Goal: Find specific page/section: Find specific page/section

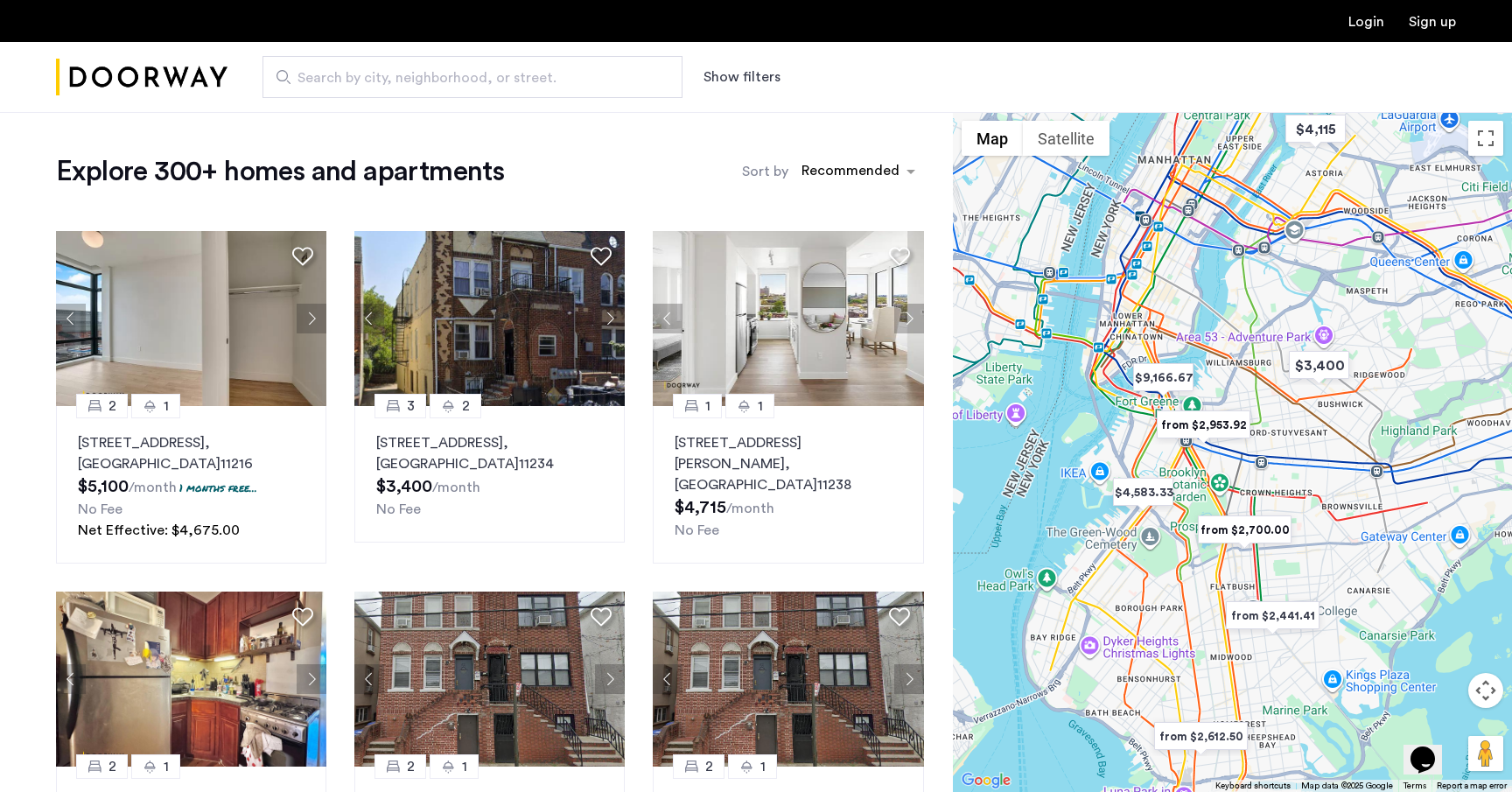
click at [421, 69] on span "Search by city, neighborhood, or street." at bounding box center [465, 77] width 335 height 21
click at [421, 69] on input "Search by city, neighborhood, or street." at bounding box center [473, 77] width 420 height 42
click at [720, 81] on button "Show filters" at bounding box center [742, 76] width 77 height 21
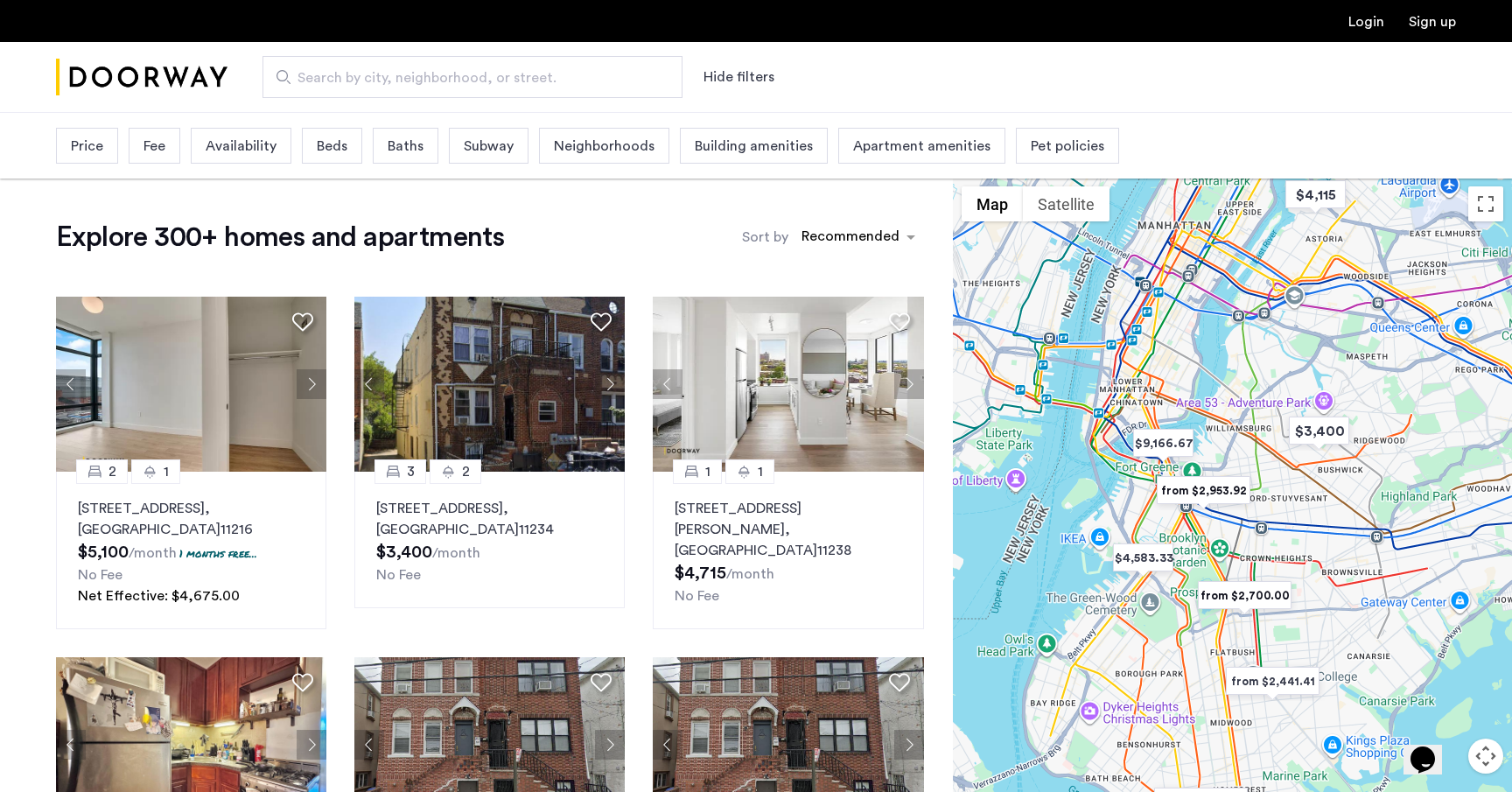
click at [620, 140] on span "Neighborhoods" at bounding box center [604, 145] width 101 height 21
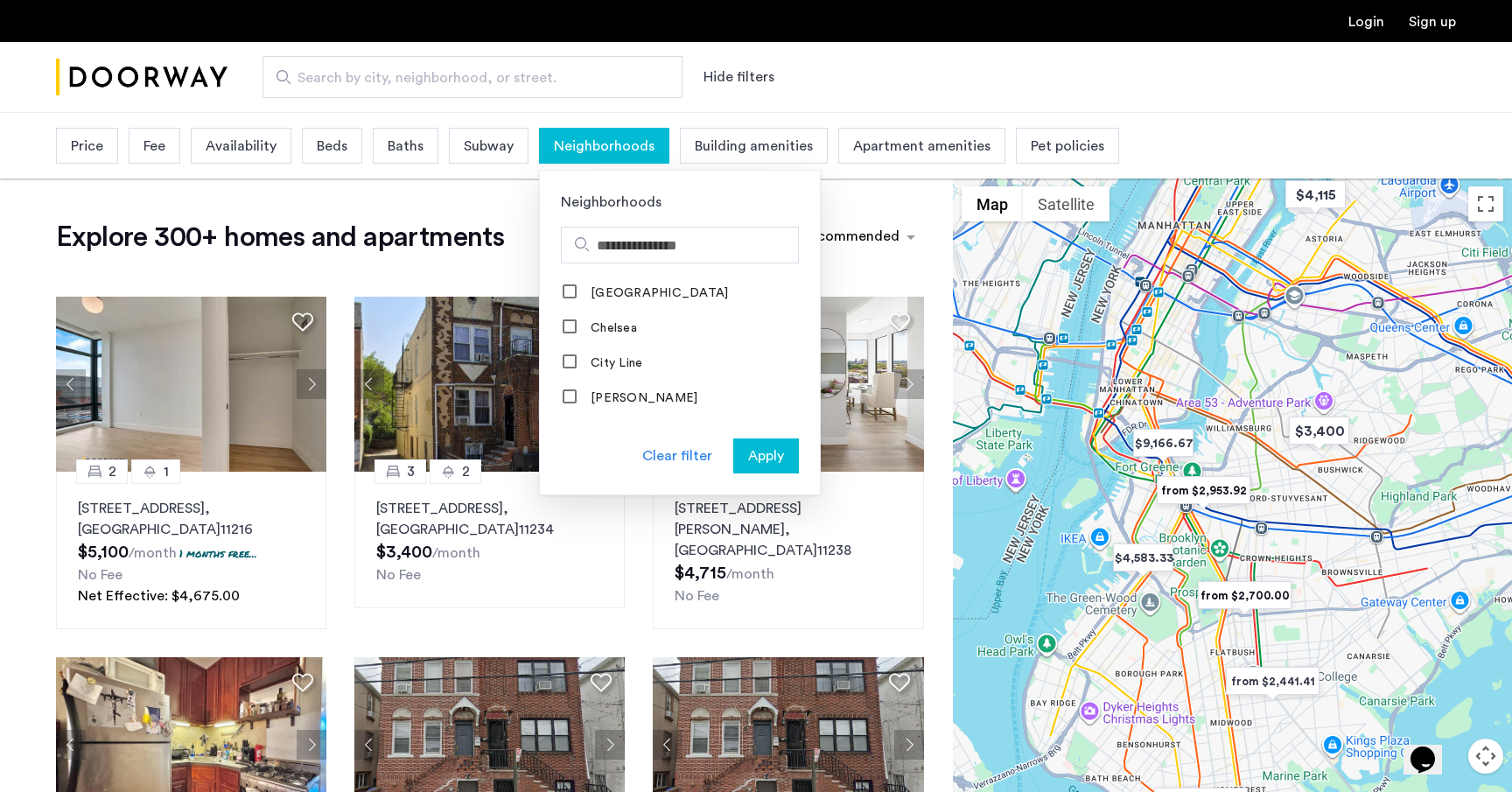
scroll to position [80, 0]
click at [632, 246] on input "Search hoods" at bounding box center [694, 246] width 195 height 21
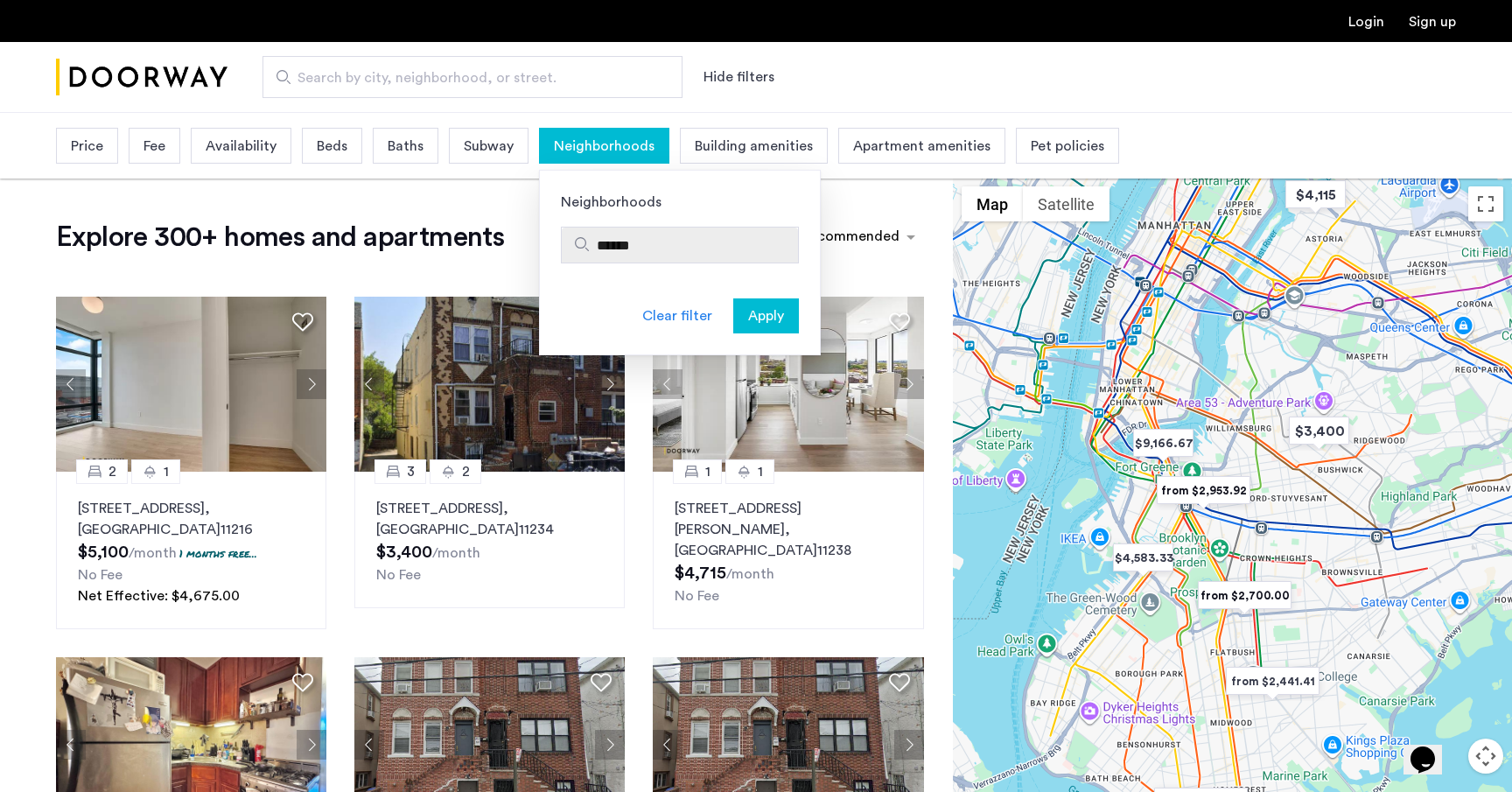
type input "******"
click at [666, 302] on div "Clear filter Apply" at bounding box center [680, 326] width 280 height 56
click at [665, 314] on div "Clear filter" at bounding box center [676, 316] width 70 height 21
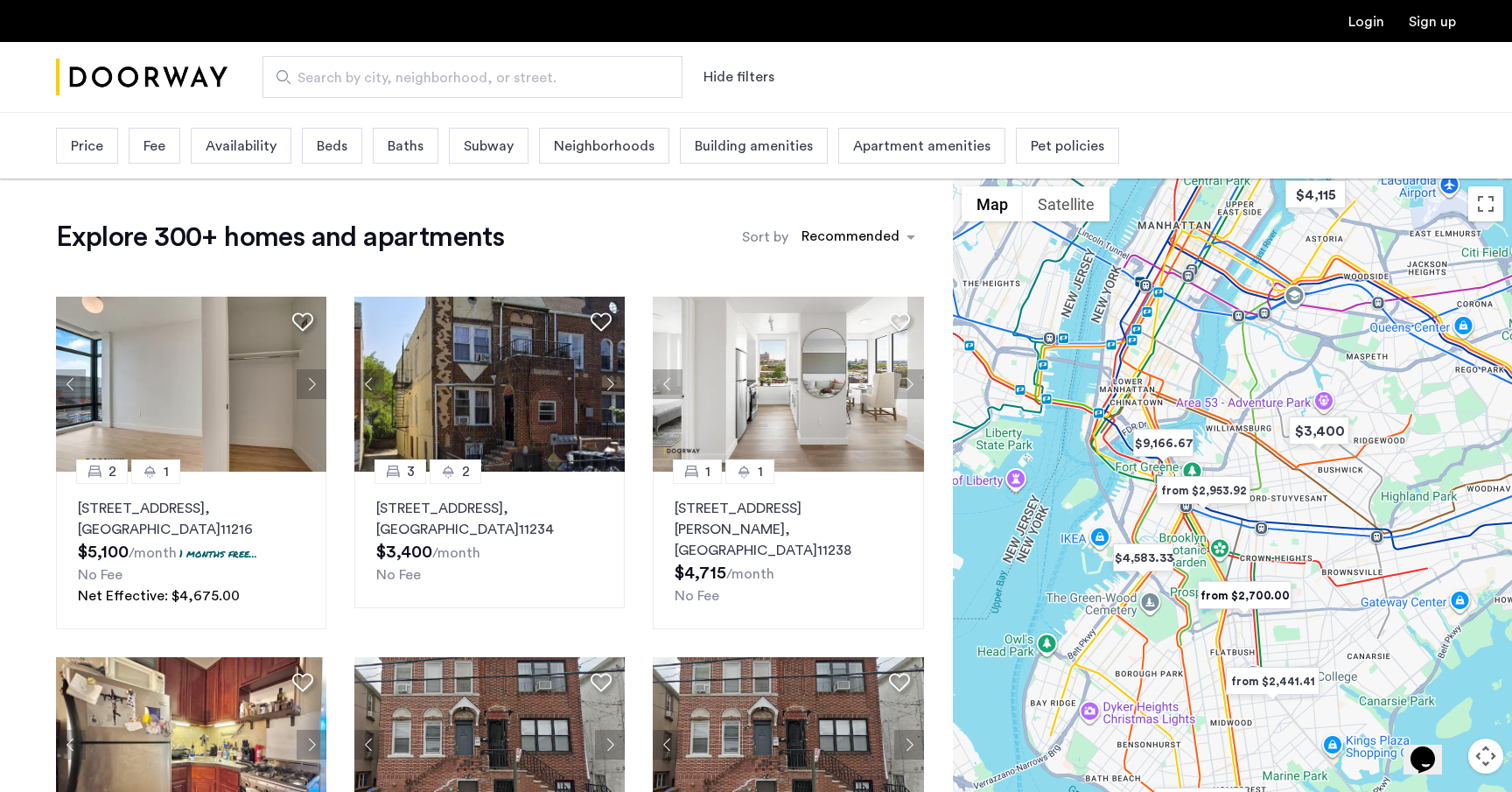
click at [498, 69] on span "Search by city, neighborhood, or street." at bounding box center [465, 77] width 335 height 21
click at [498, 69] on input "Search by city, neighborhood, or street." at bounding box center [473, 77] width 420 height 42
type input "**********"
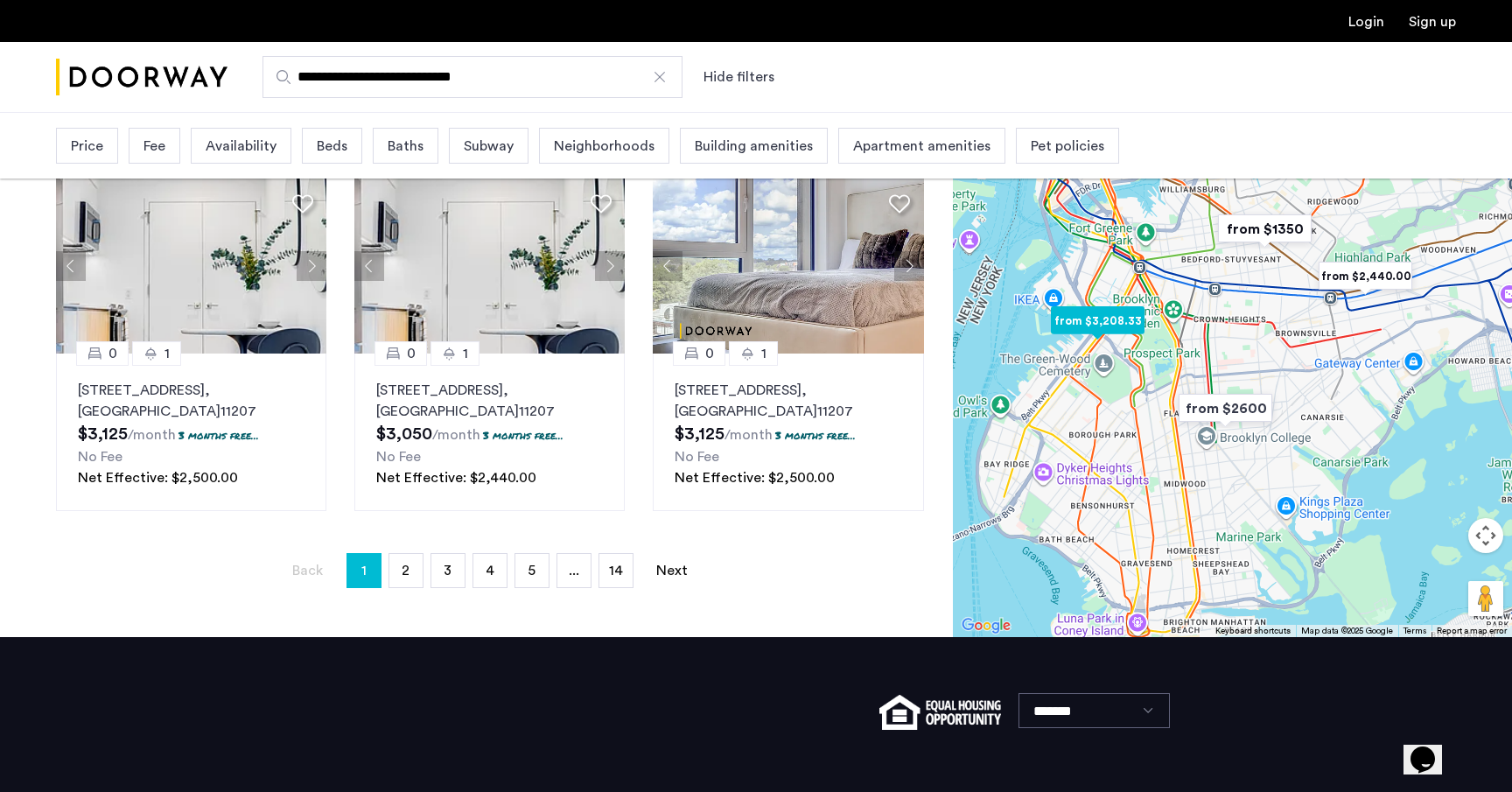
scroll to position [1214, 0]
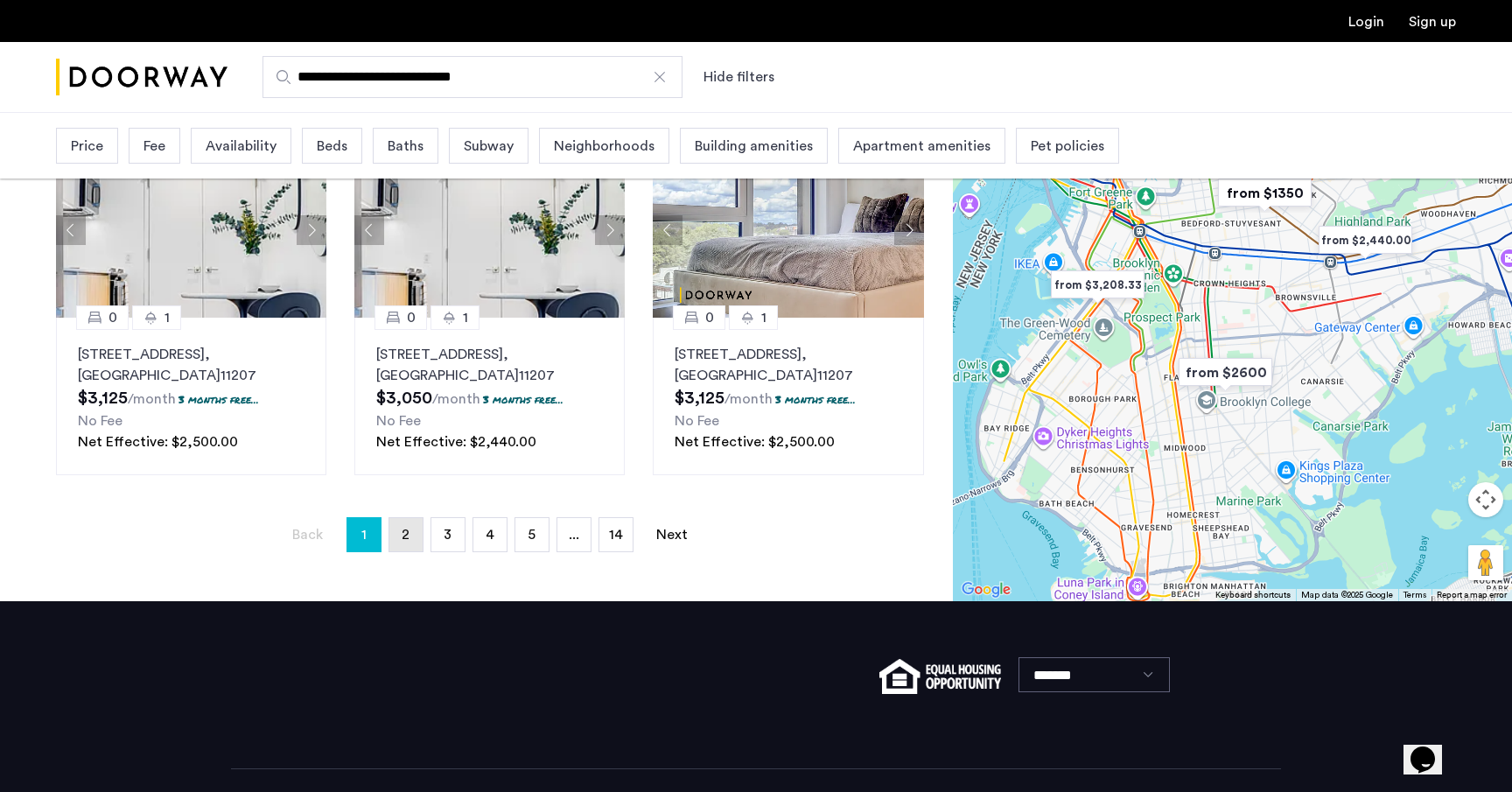
click at [406, 528] on span "2" at bounding box center [406, 534] width 8 height 14
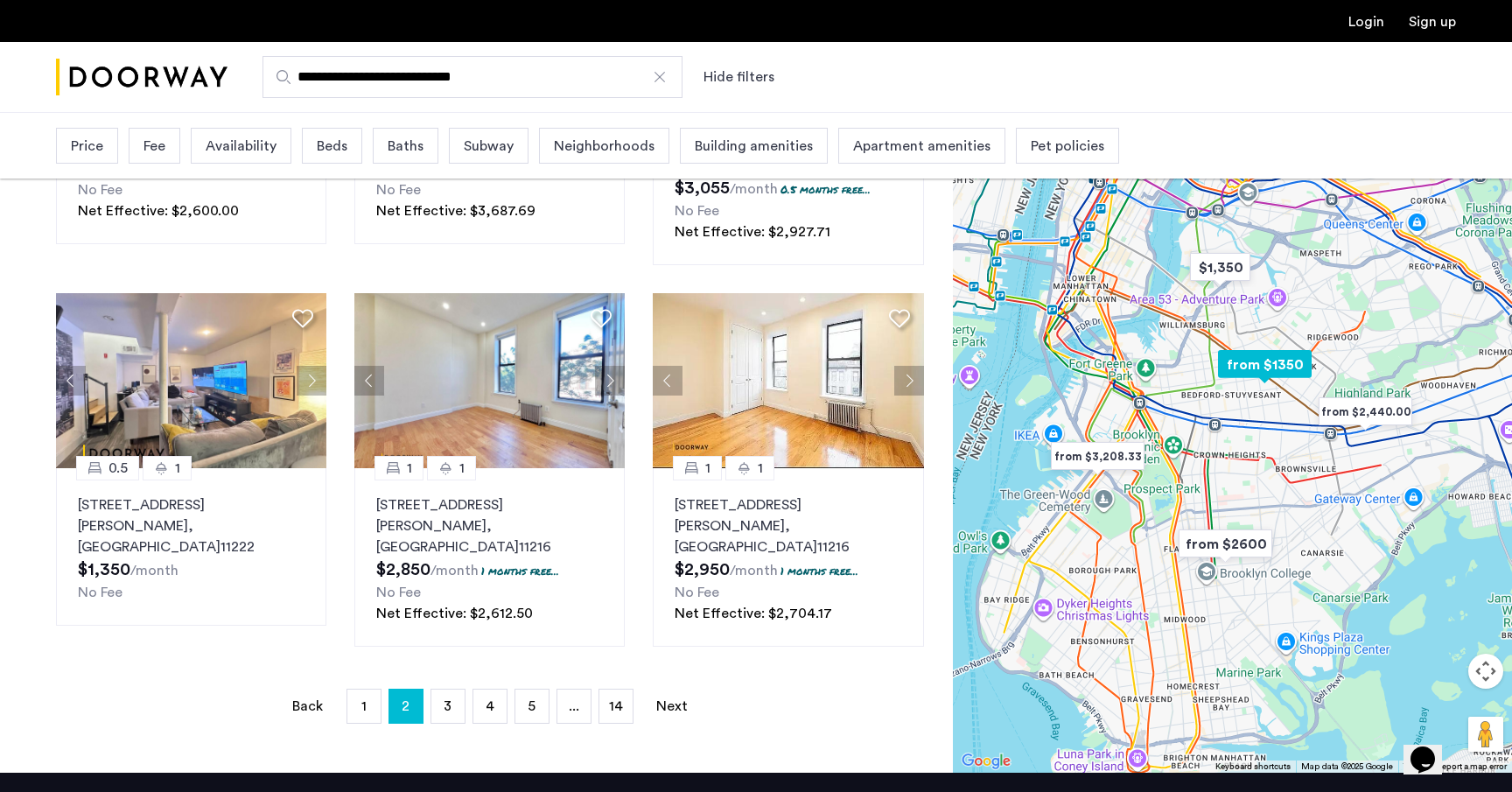
scroll to position [1107, 0]
click at [442, 688] on link "page 3" at bounding box center [447, 705] width 34 height 34
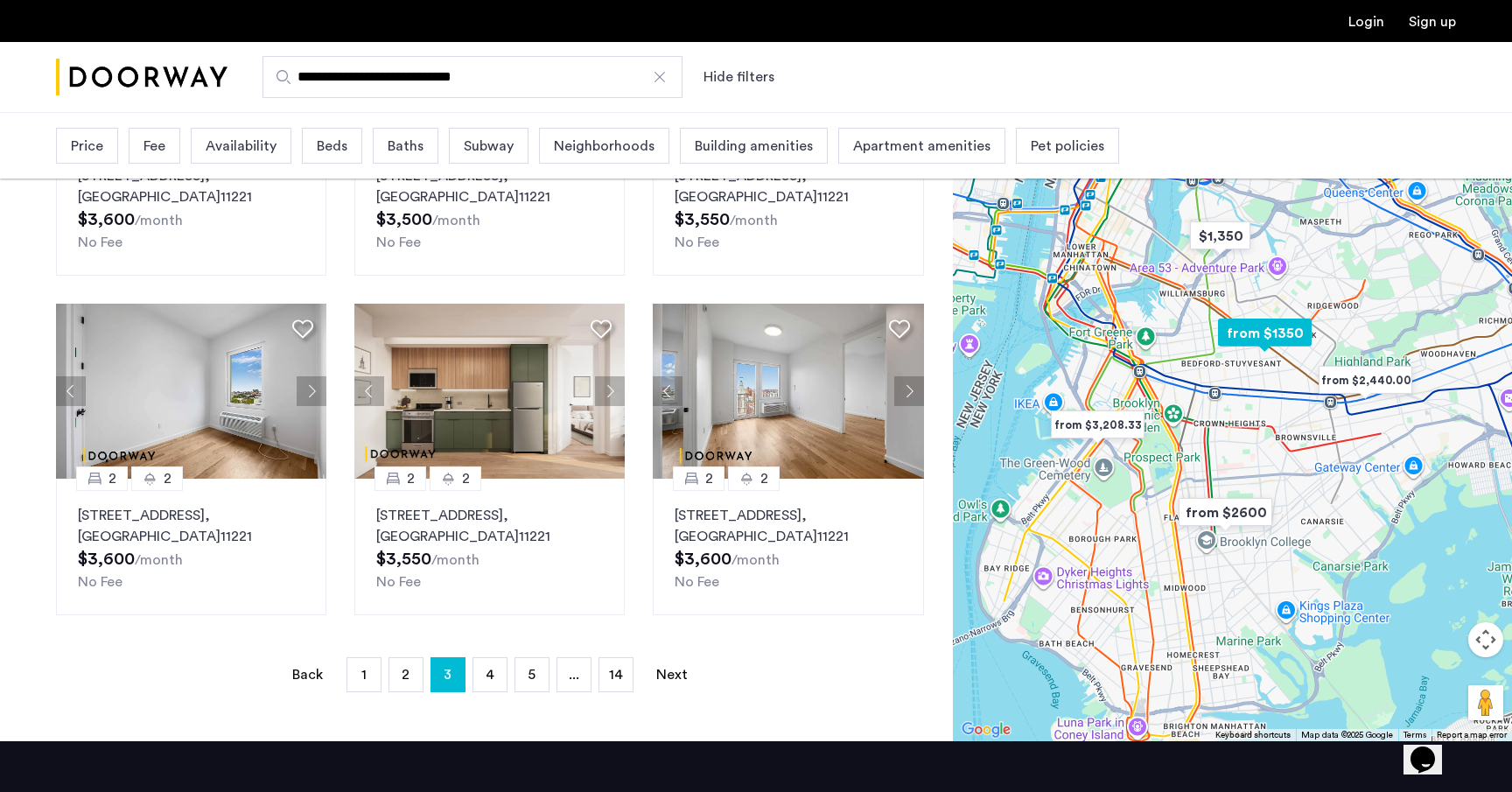
scroll to position [1237, 0]
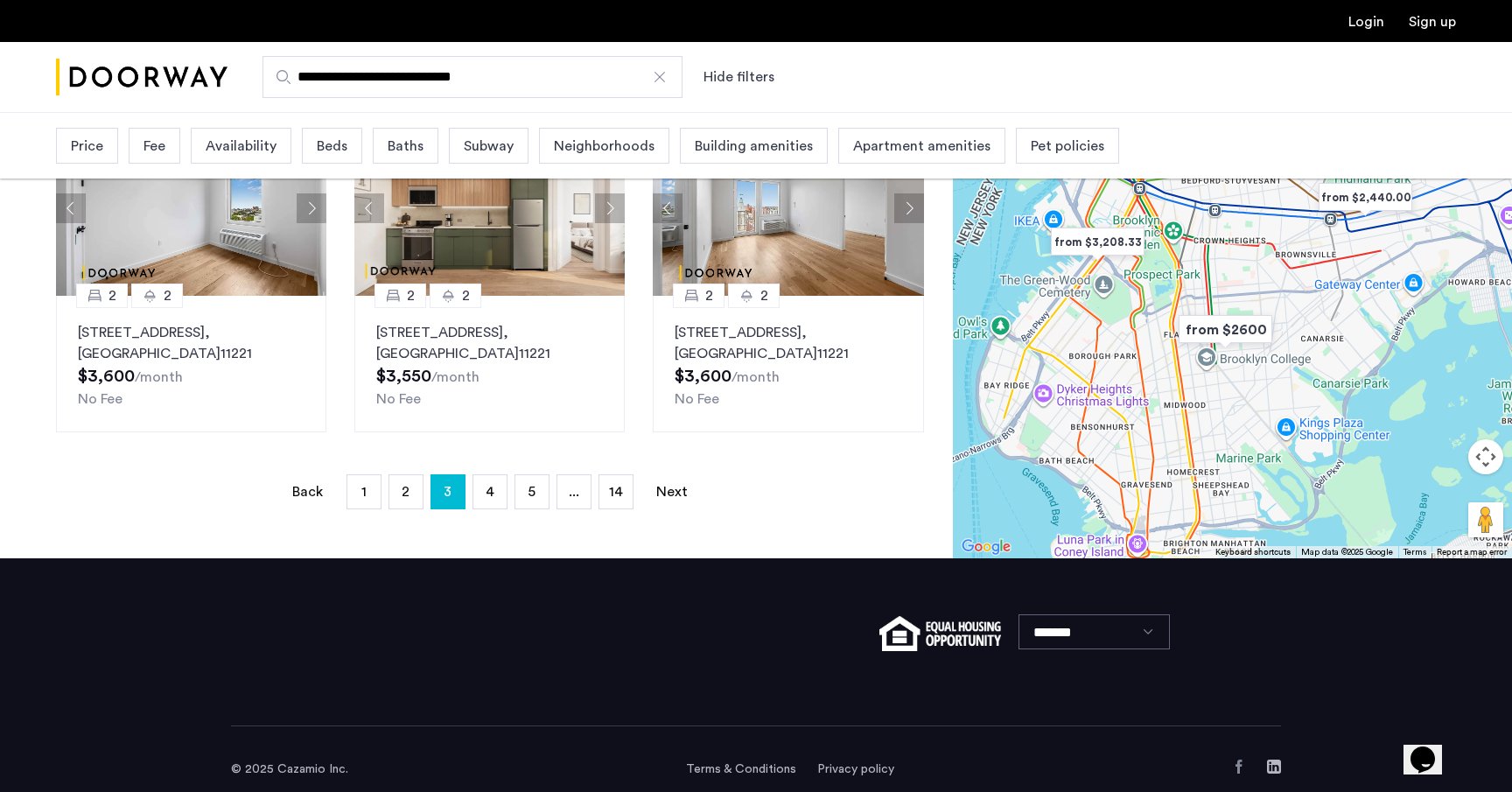
click at [492, 479] on link "page 4" at bounding box center [490, 491] width 34 height 34
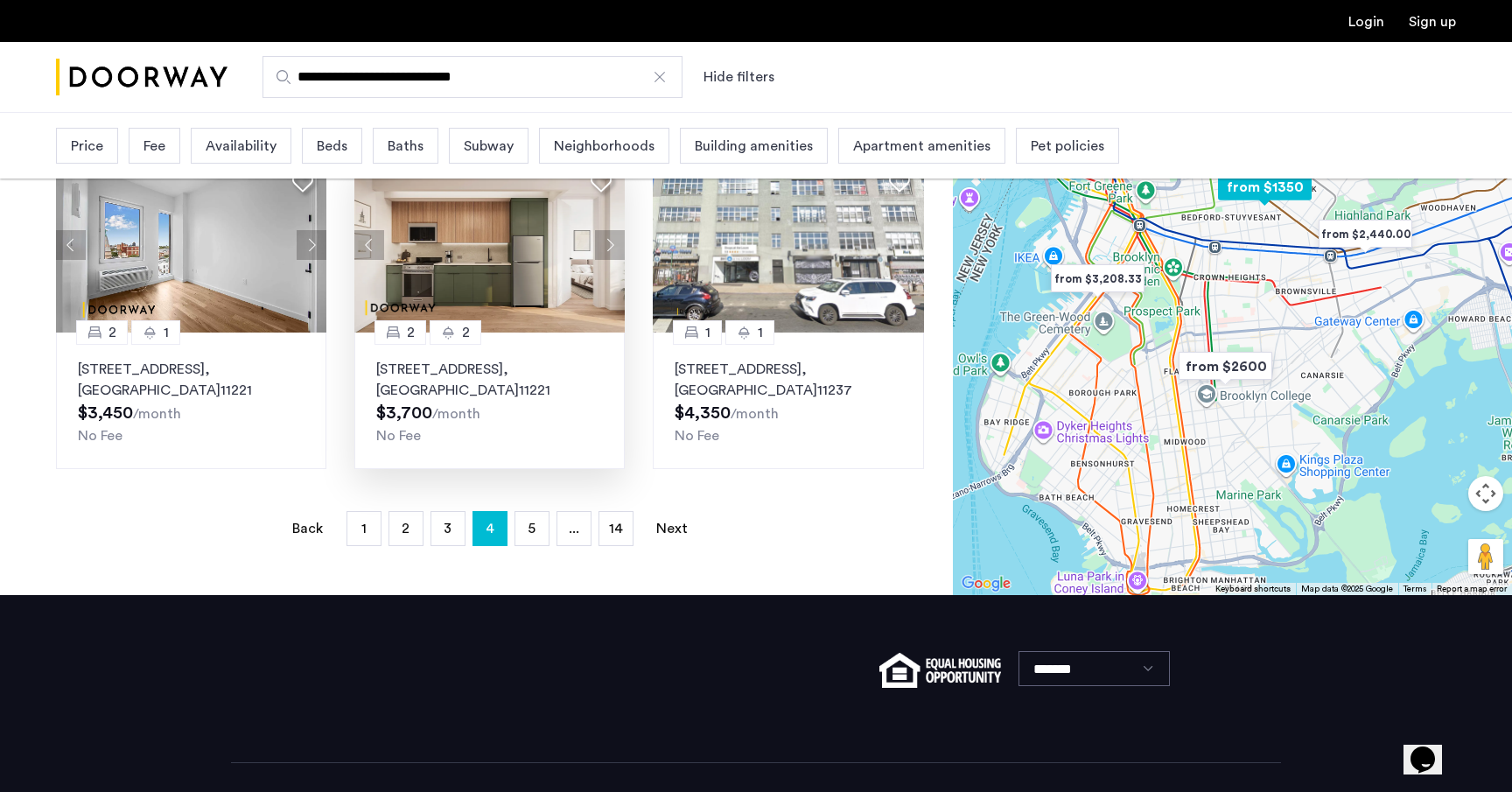
scroll to position [1215, 0]
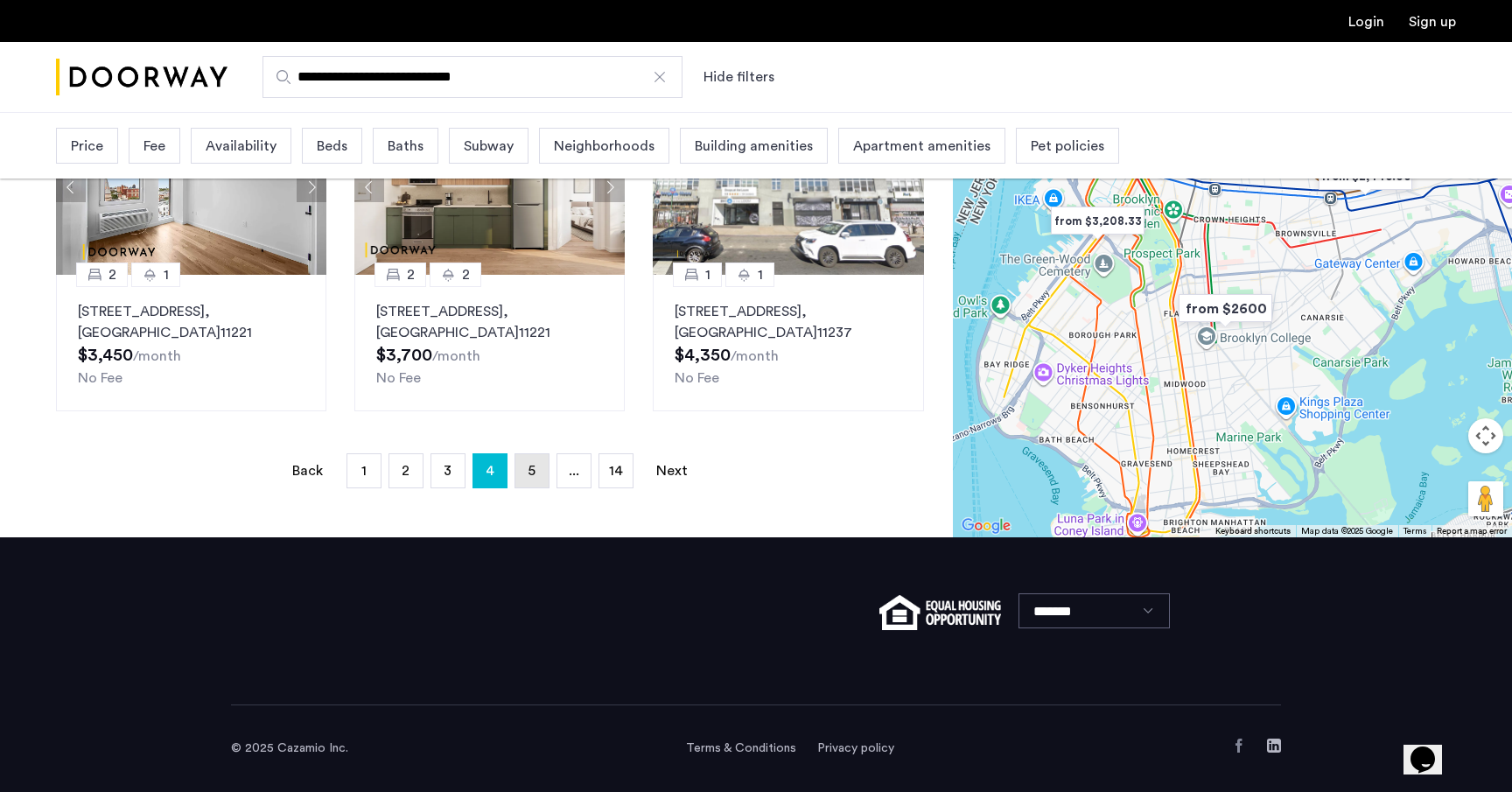
click at [533, 464] on span "5" at bounding box center [531, 470] width 8 height 14
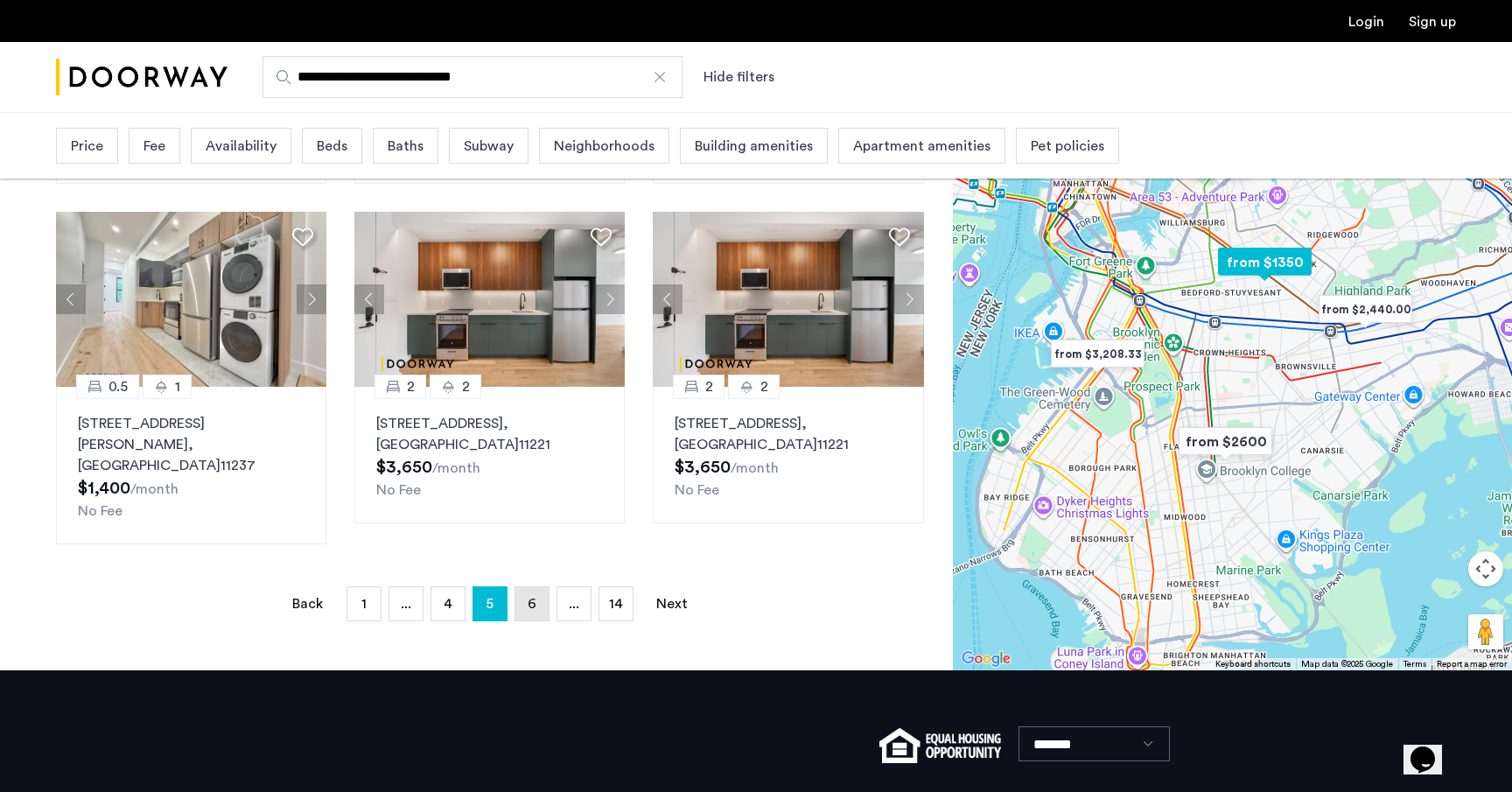
scroll to position [1258, 0]
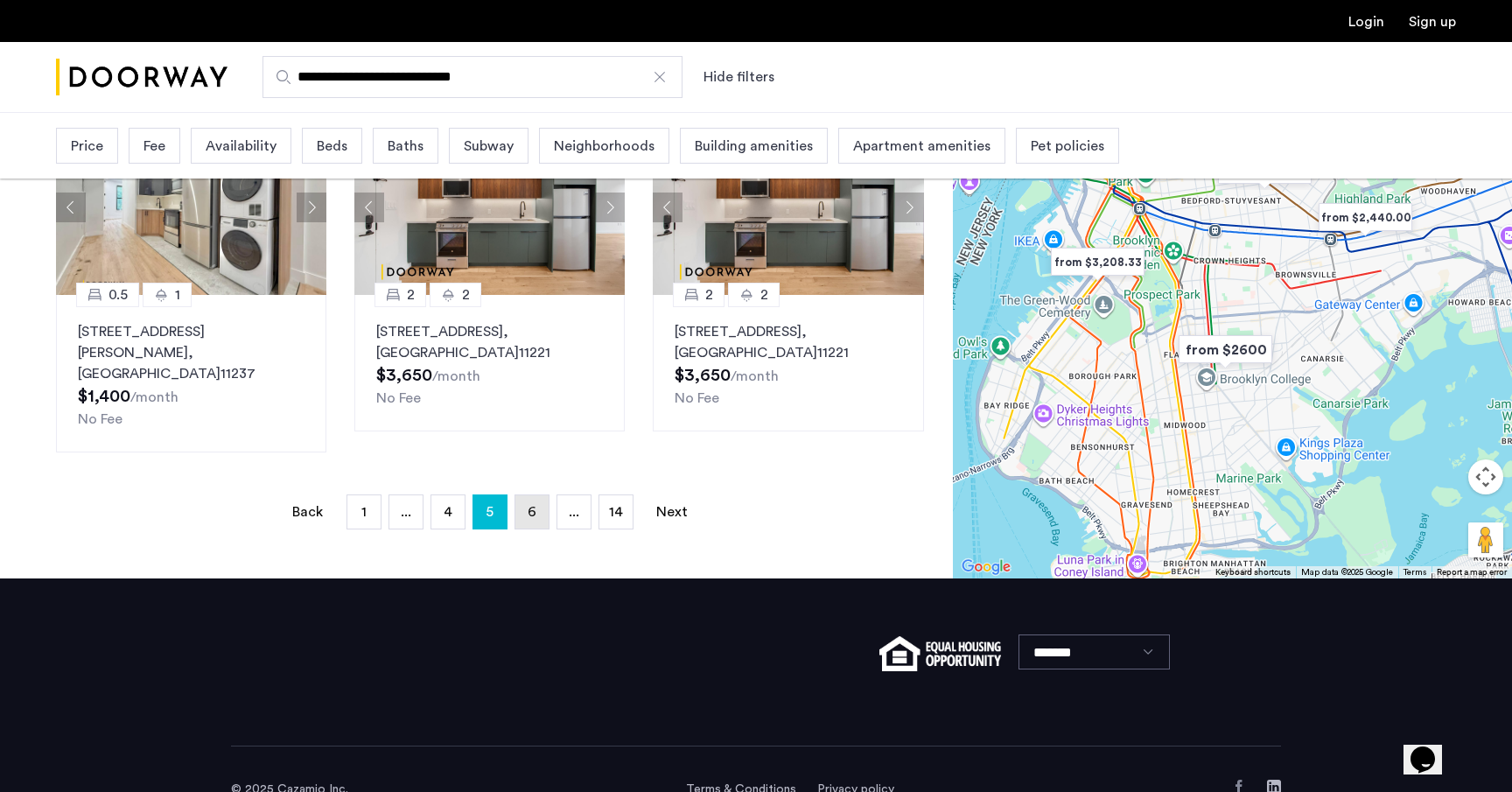
click at [542, 496] on link "page 6" at bounding box center [532, 512] width 34 height 34
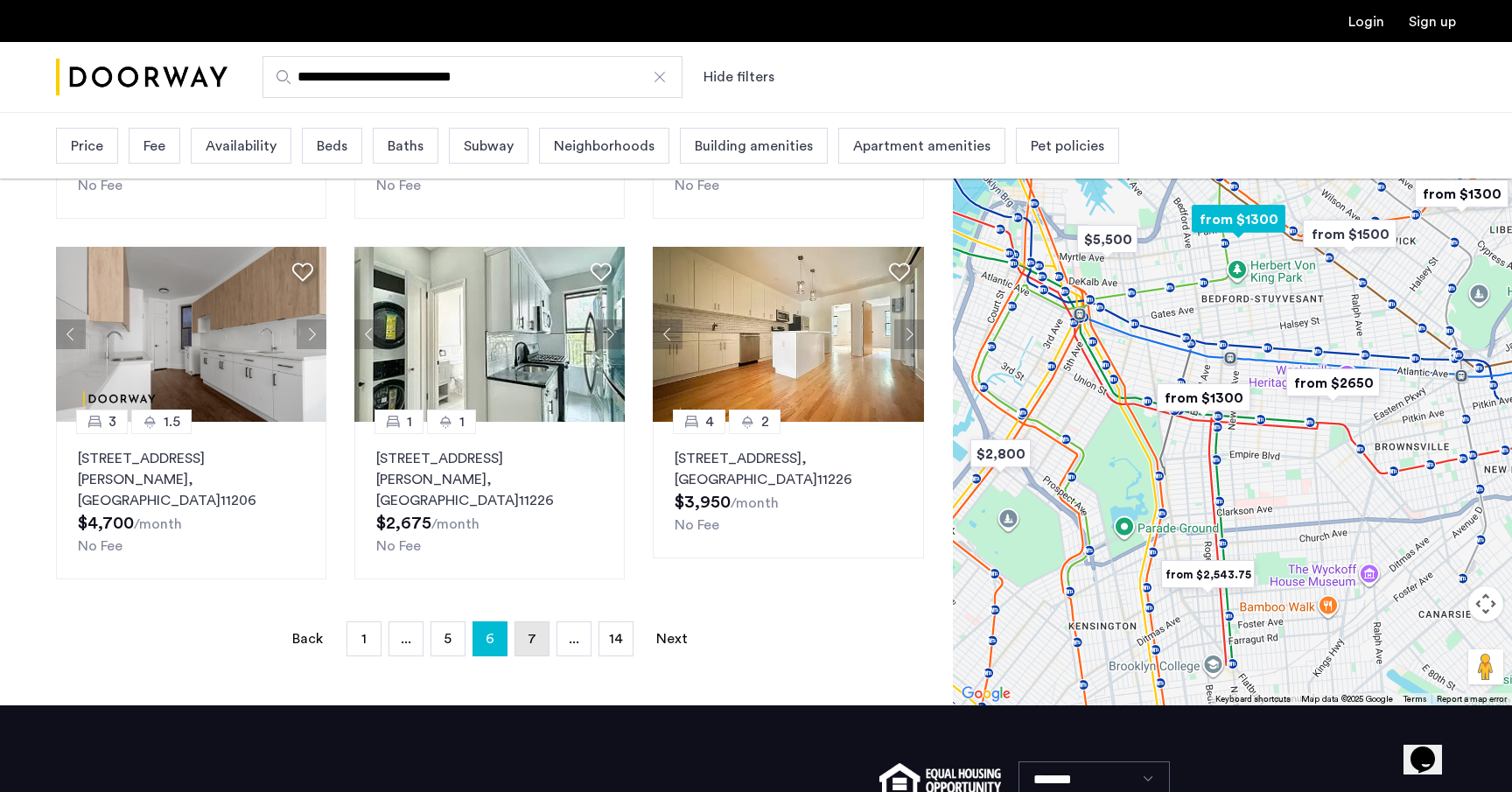
scroll to position [1215, 0]
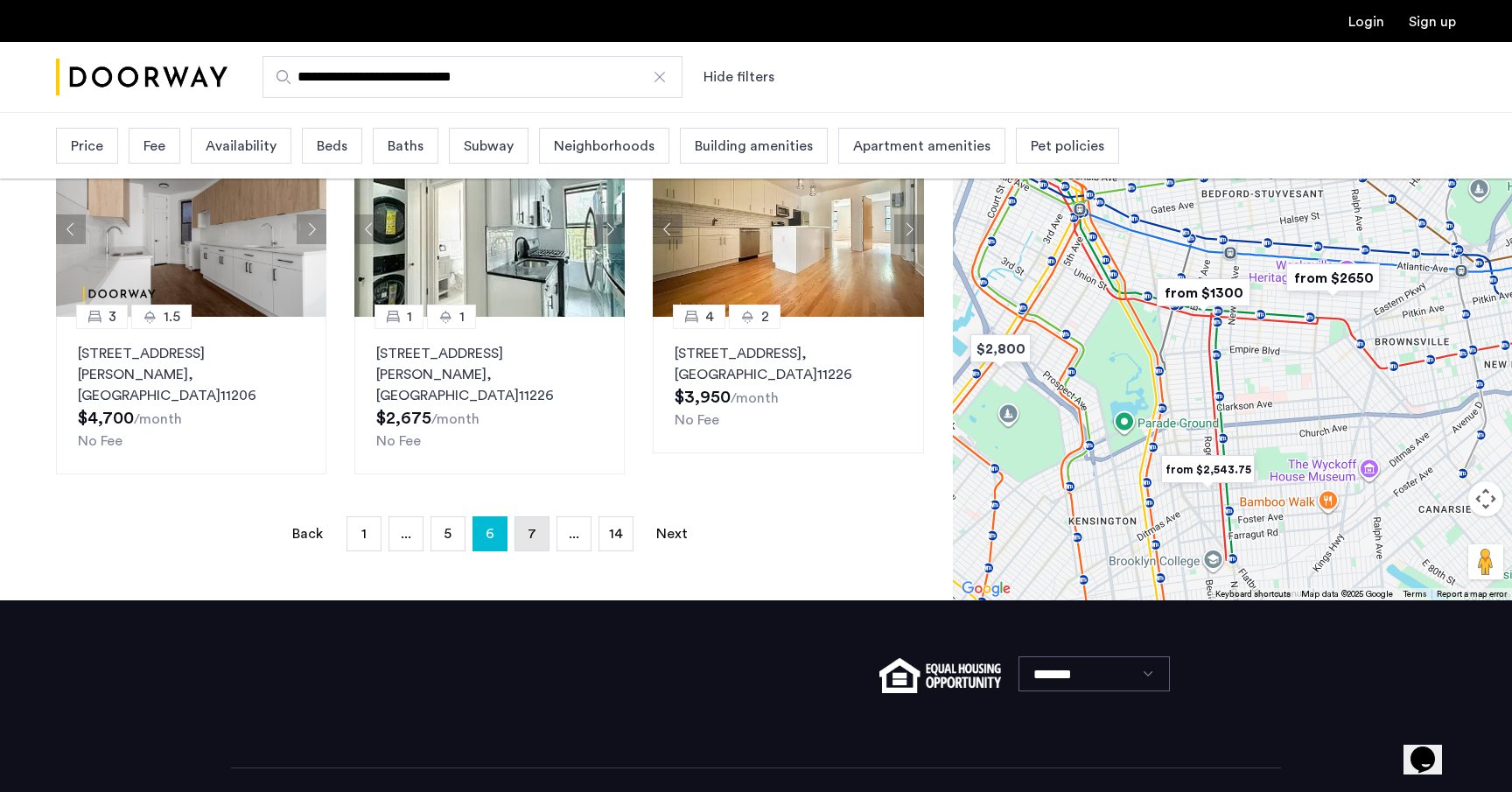
click at [542, 517] on link "page 7" at bounding box center [532, 534] width 34 height 34
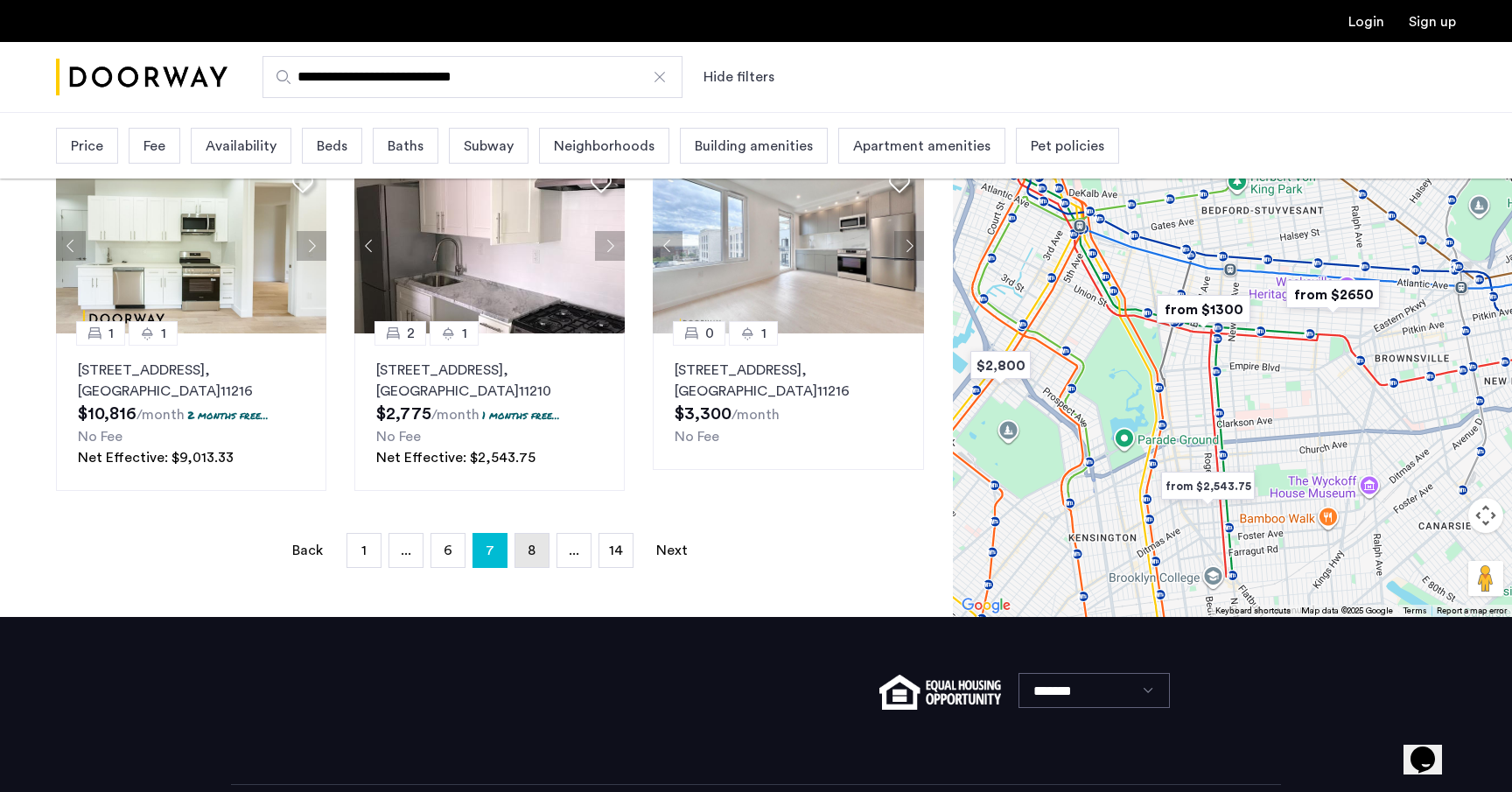
scroll to position [1237, 0]
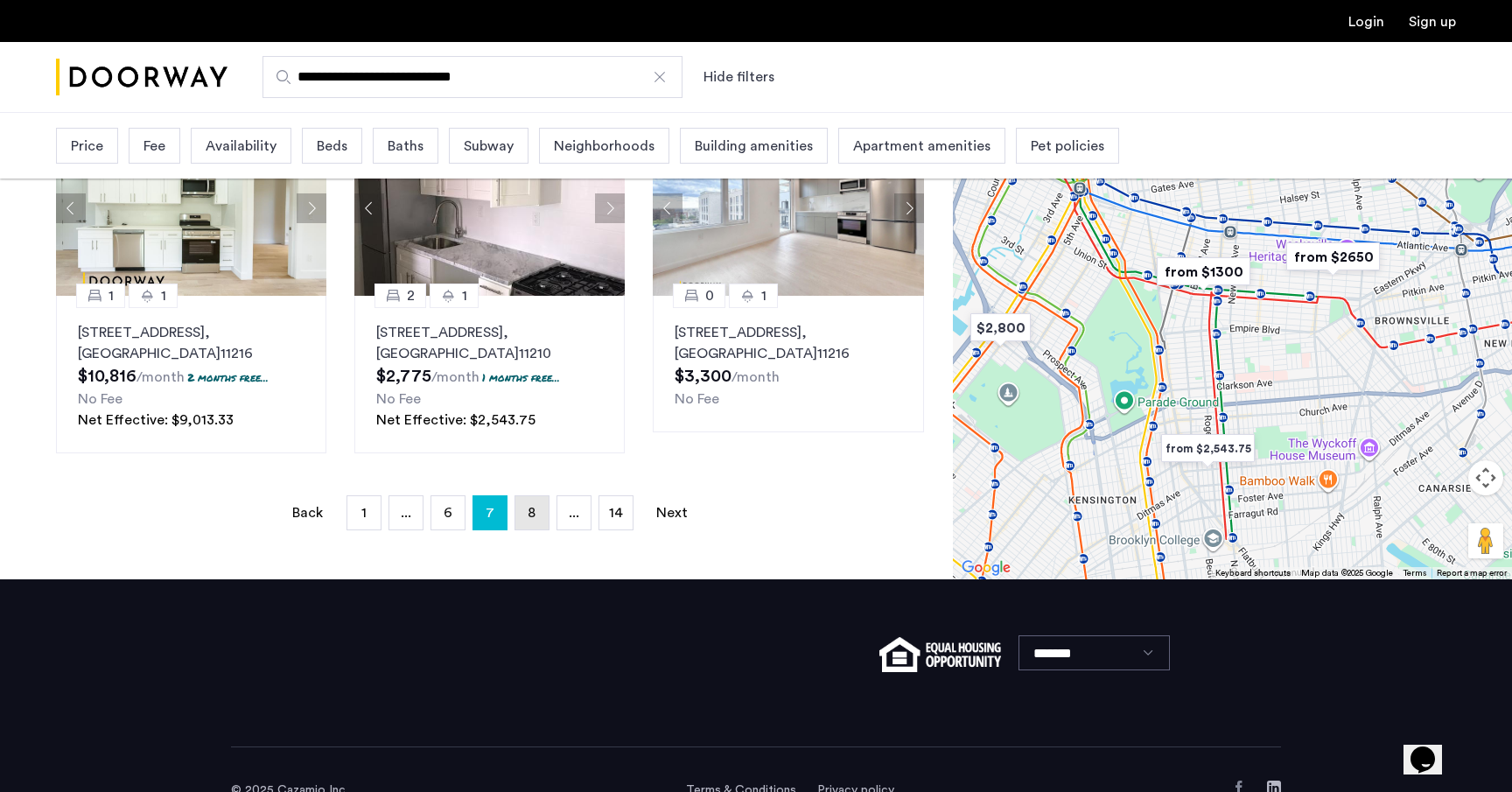
click at [542, 496] on link "page 8" at bounding box center [532, 513] width 34 height 34
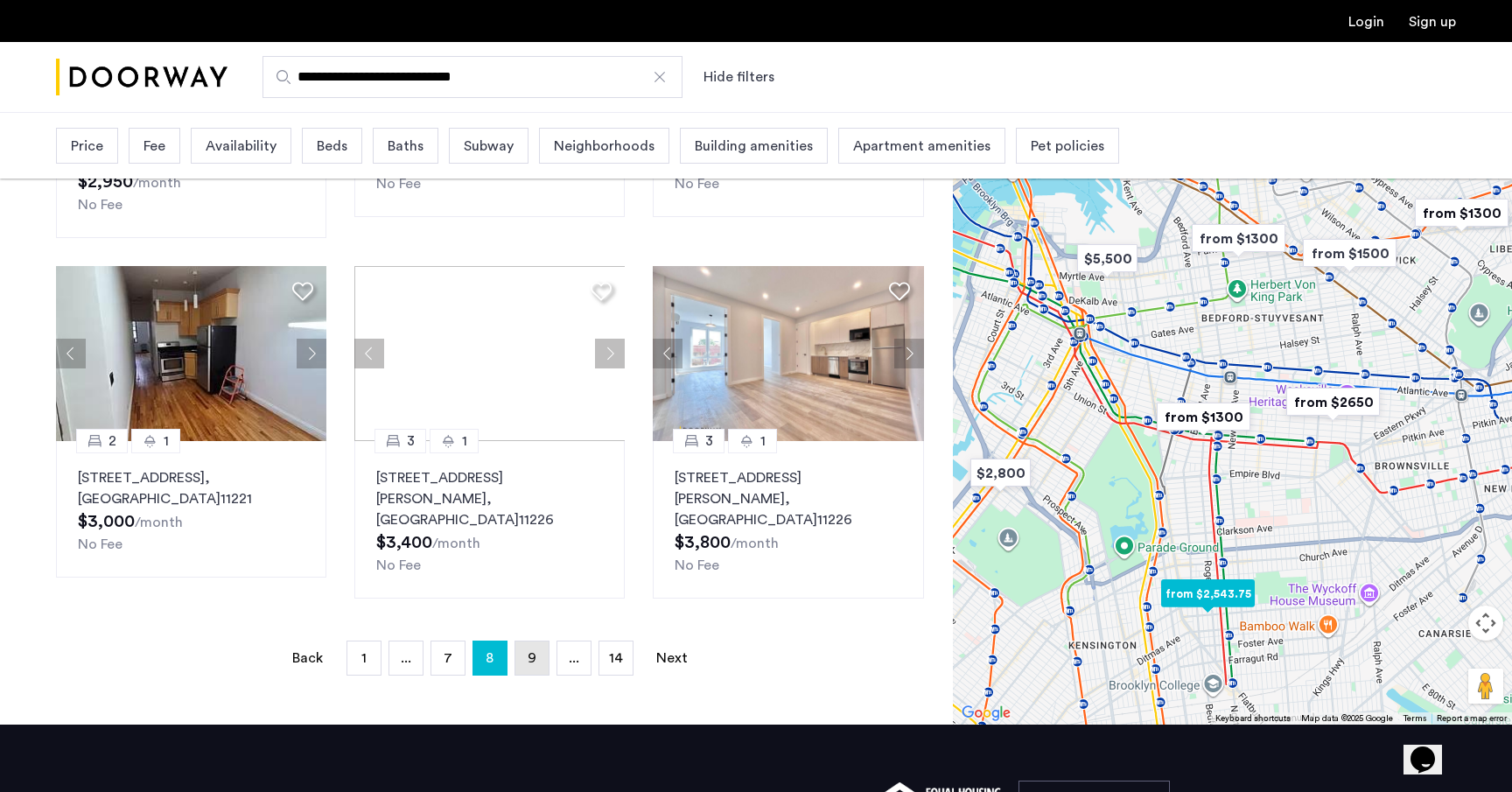
scroll to position [1215, 0]
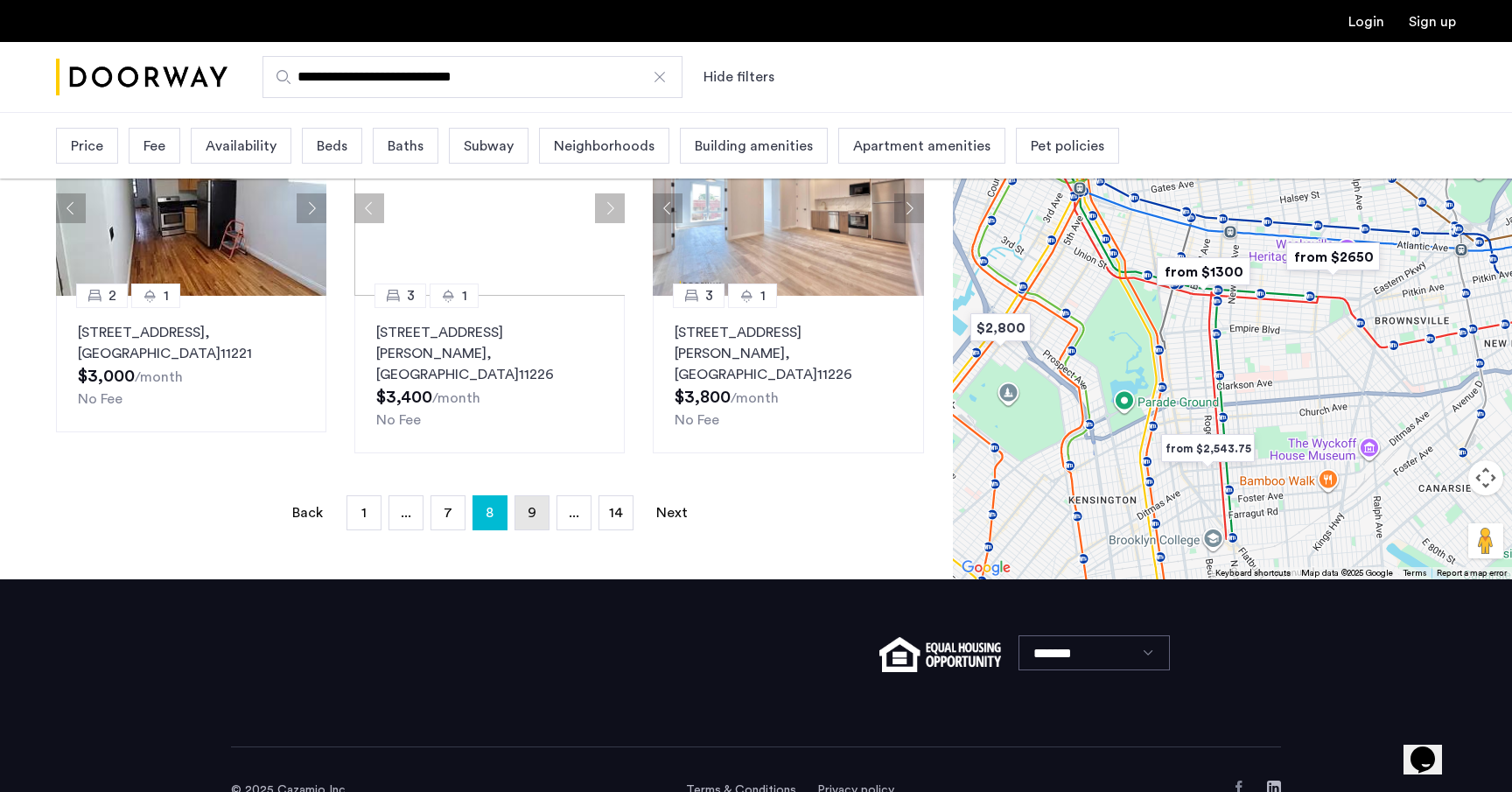
click at [542, 496] on link "page 9" at bounding box center [532, 513] width 34 height 34
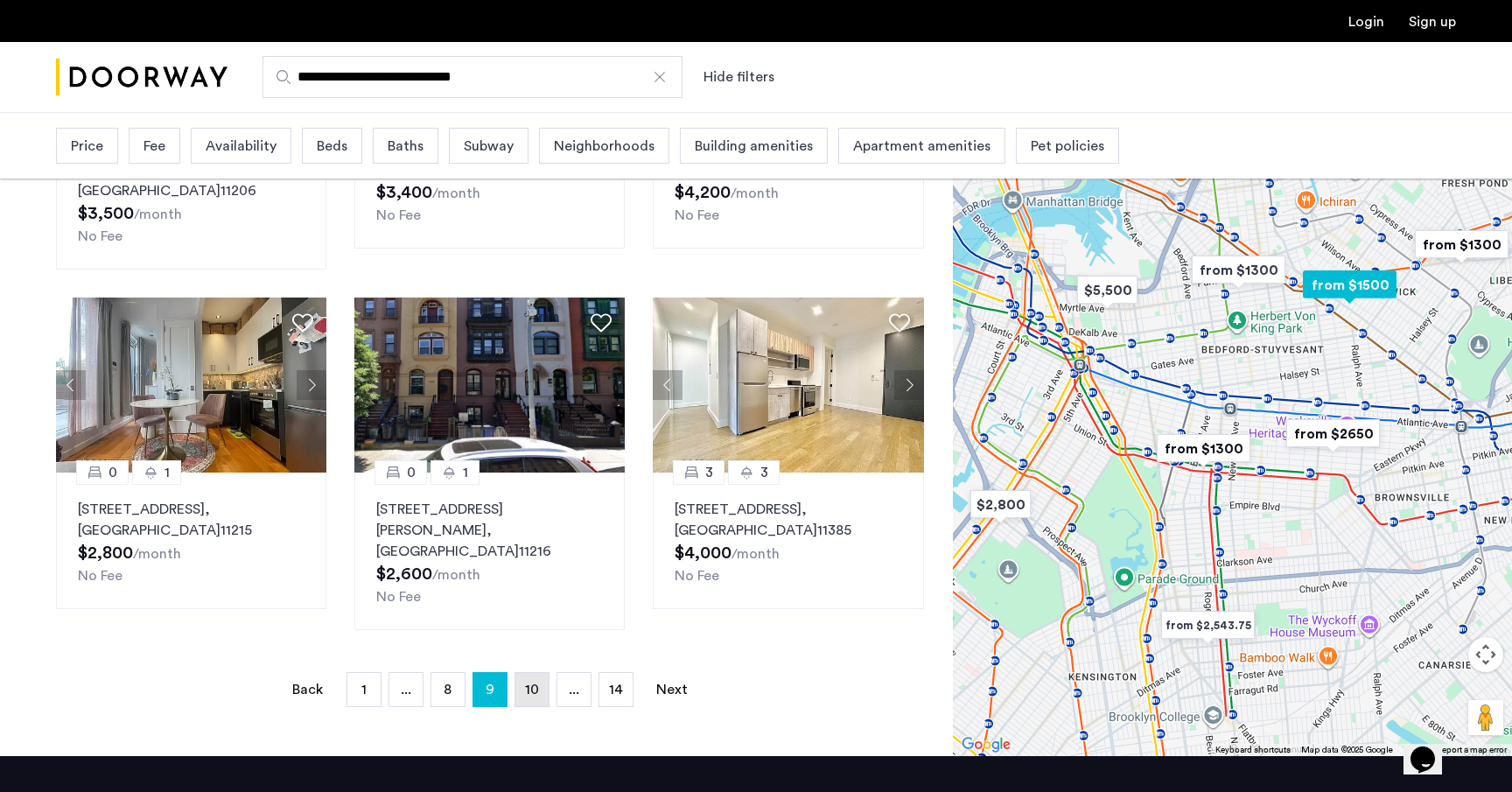
scroll to position [1084, 0]
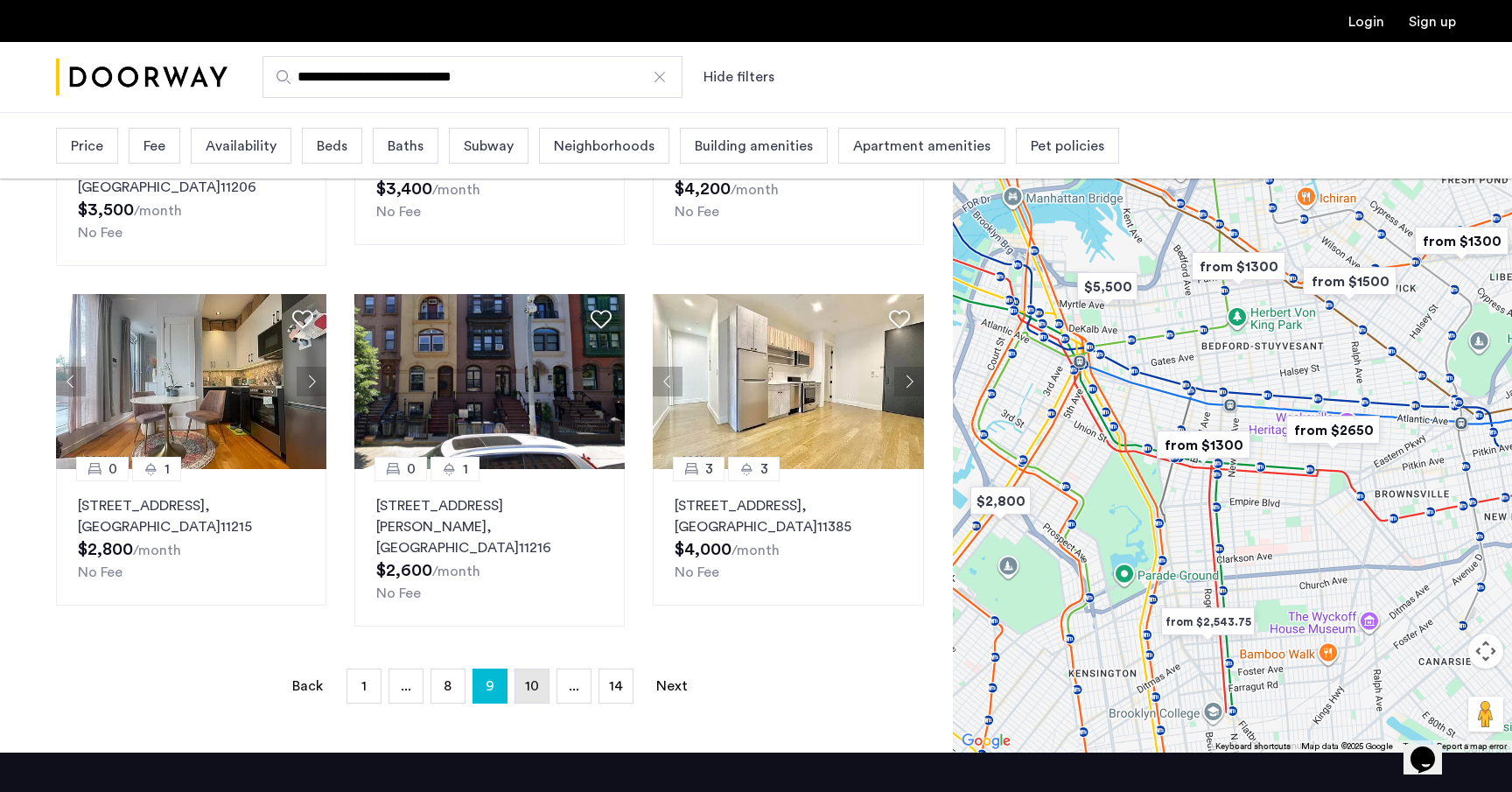
click at [533, 669] on link "page 10" at bounding box center [532, 686] width 34 height 34
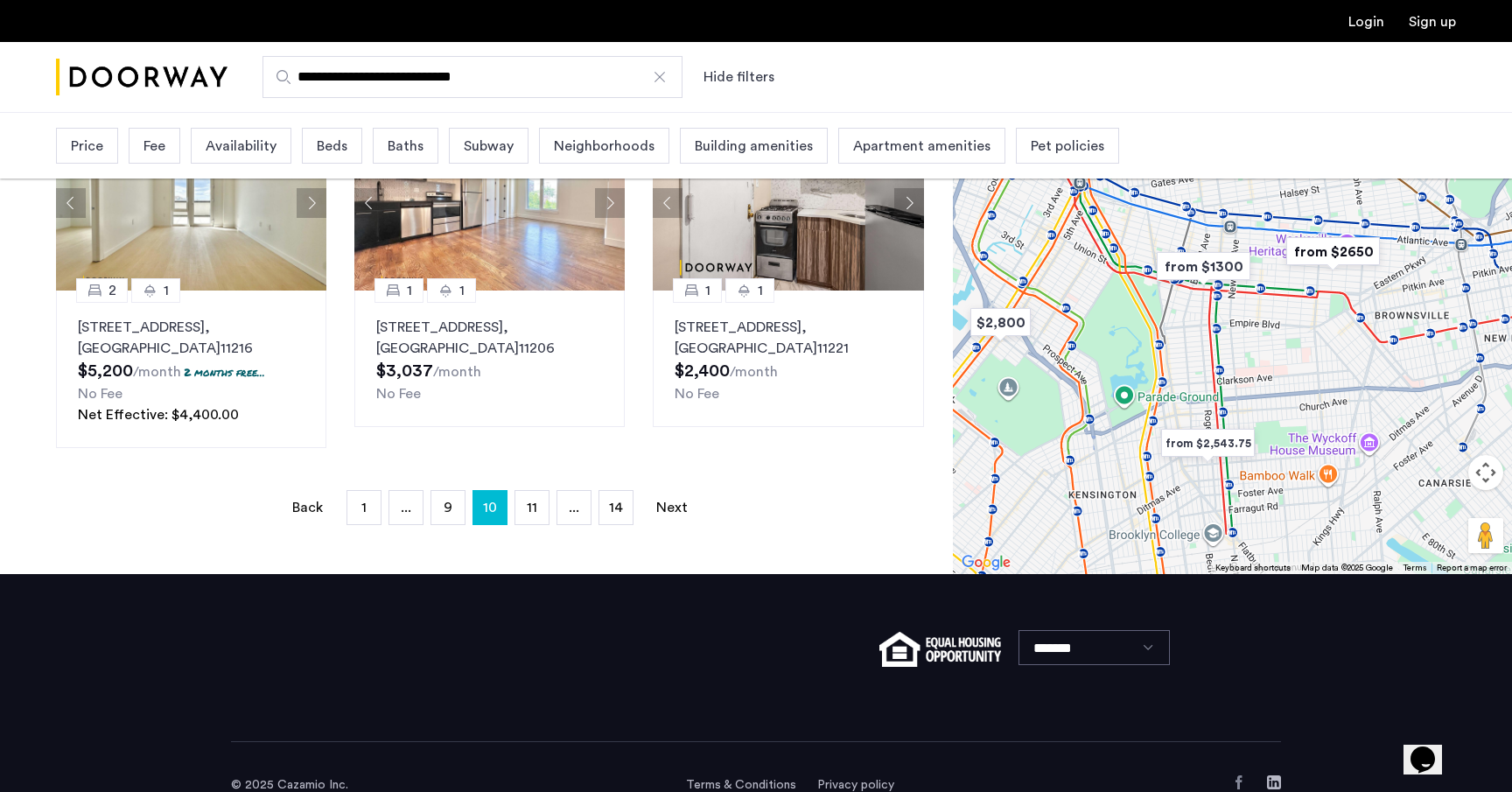
scroll to position [1245, 0]
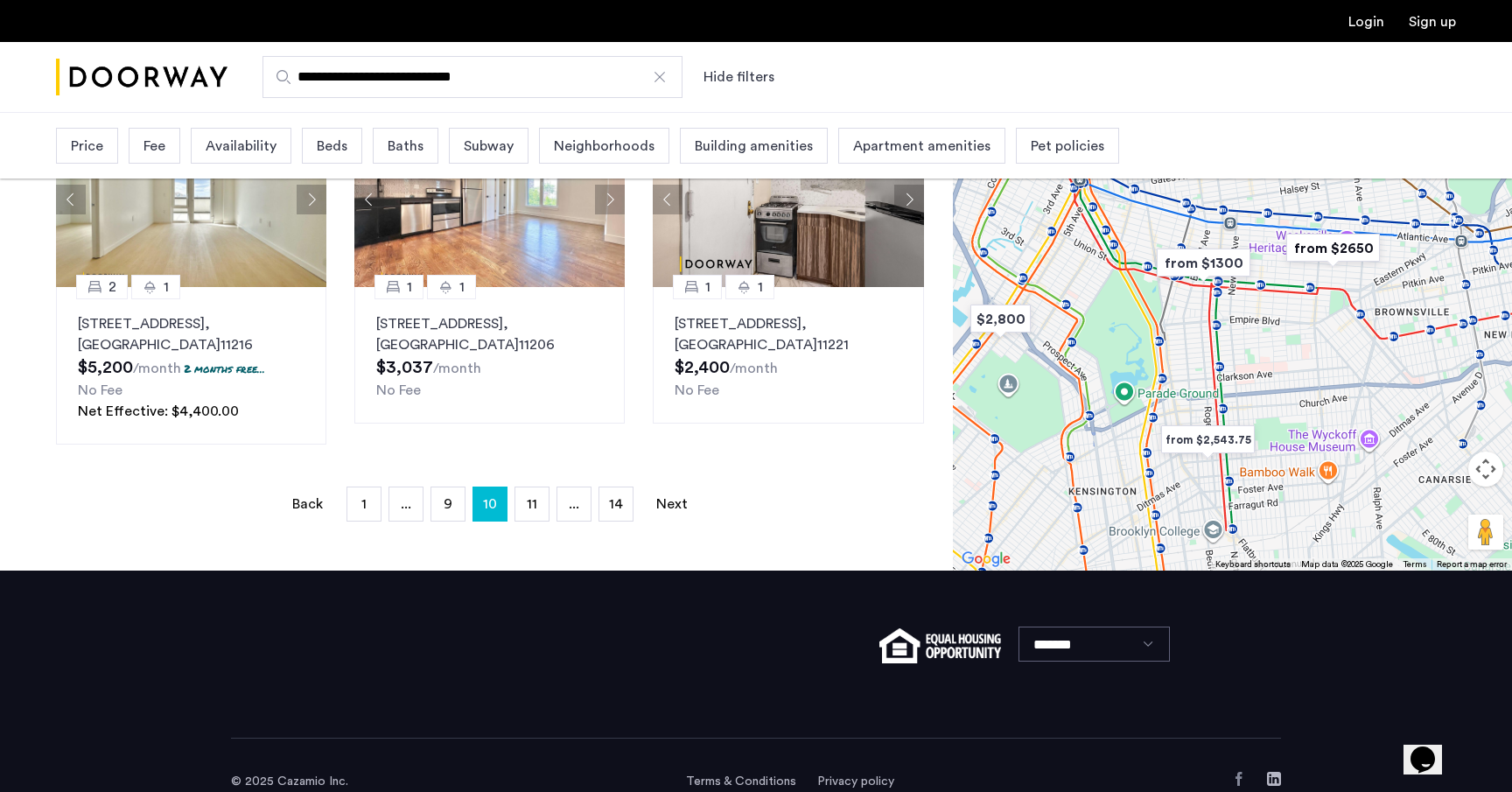
click at [540, 505] on link "page 11" at bounding box center [532, 504] width 34 height 34
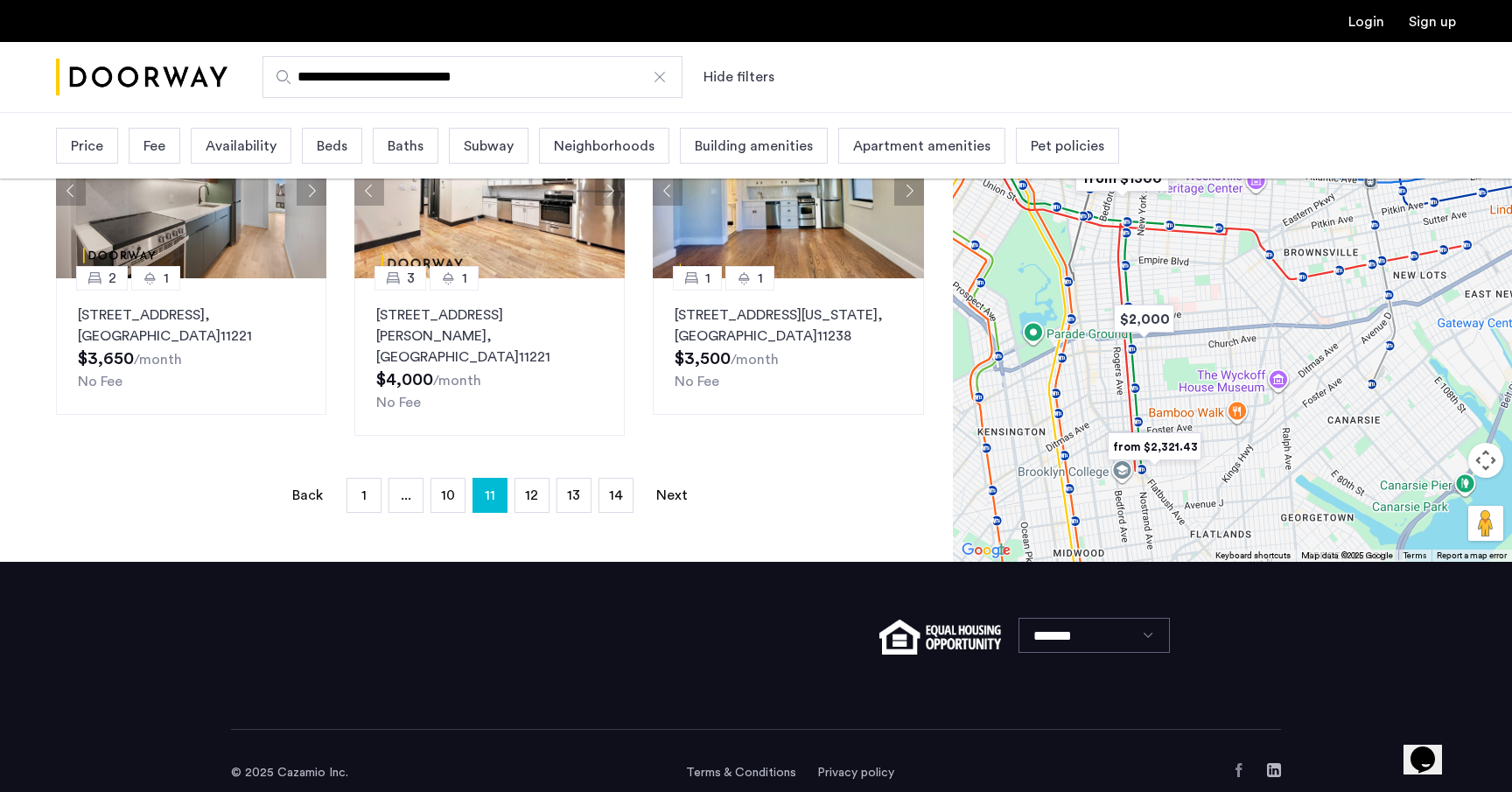
scroll to position [1237, 0]
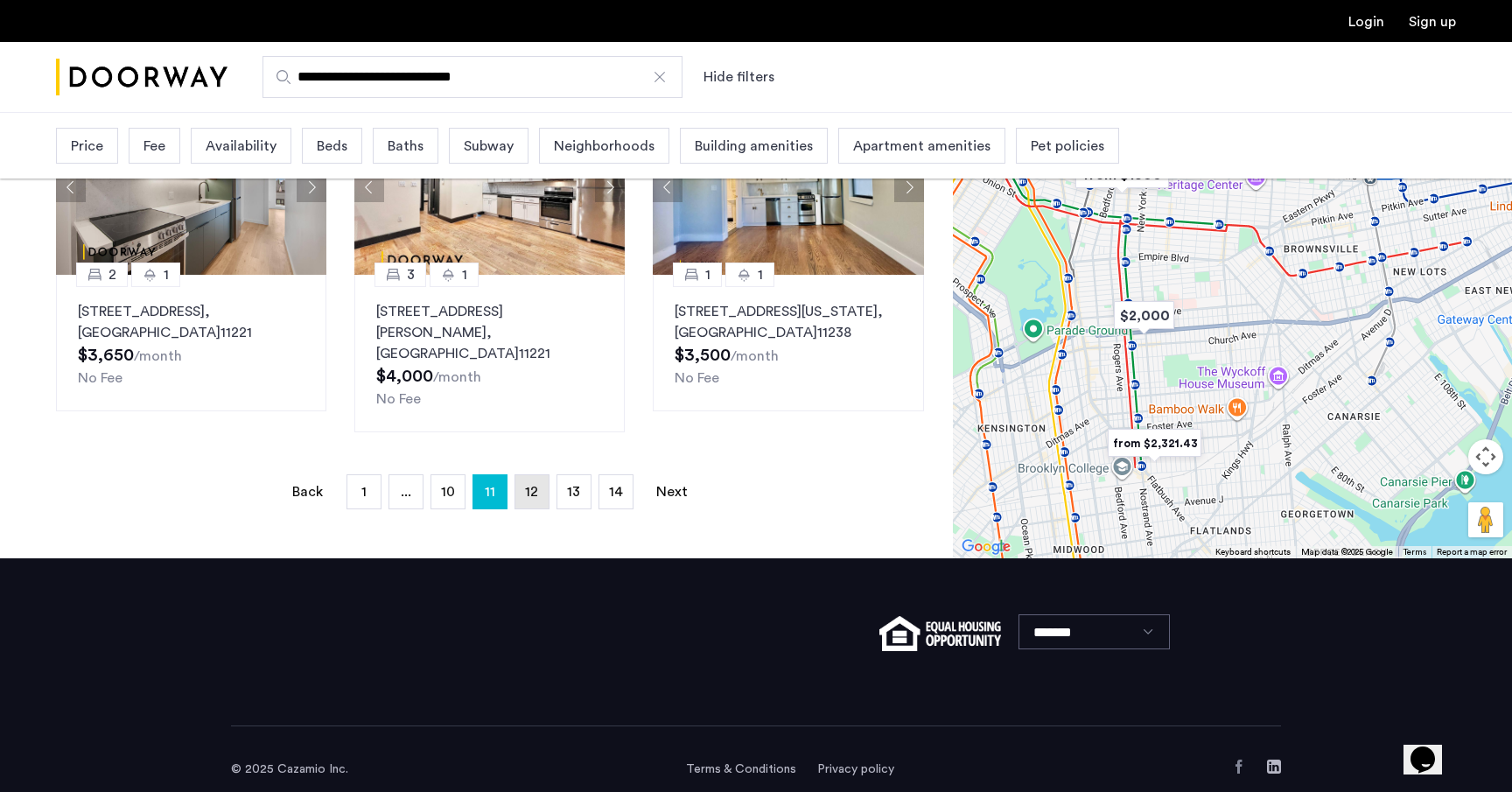
click at [536, 485] on span "12" at bounding box center [531, 491] width 13 height 14
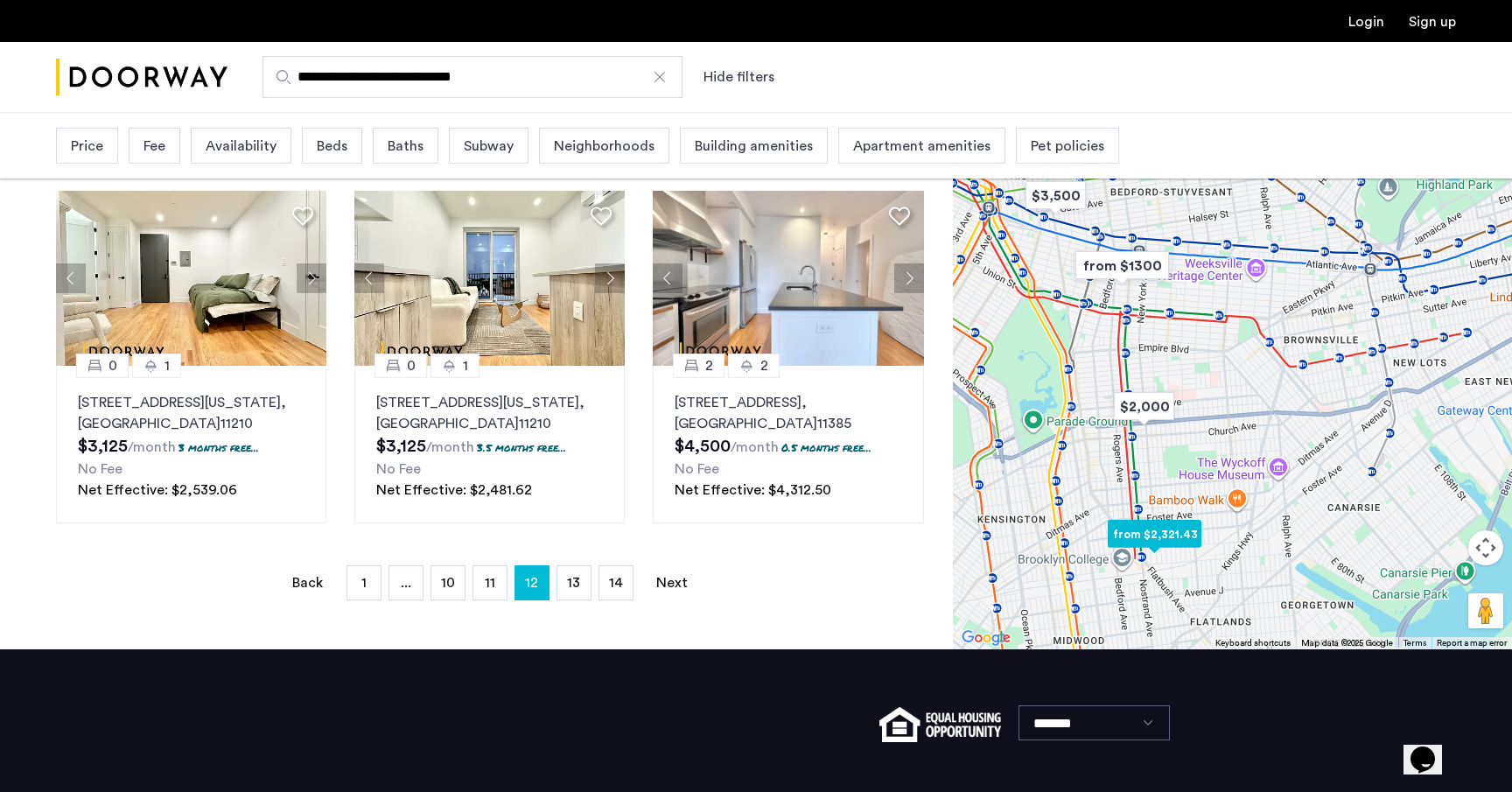
scroll to position [1198, 0]
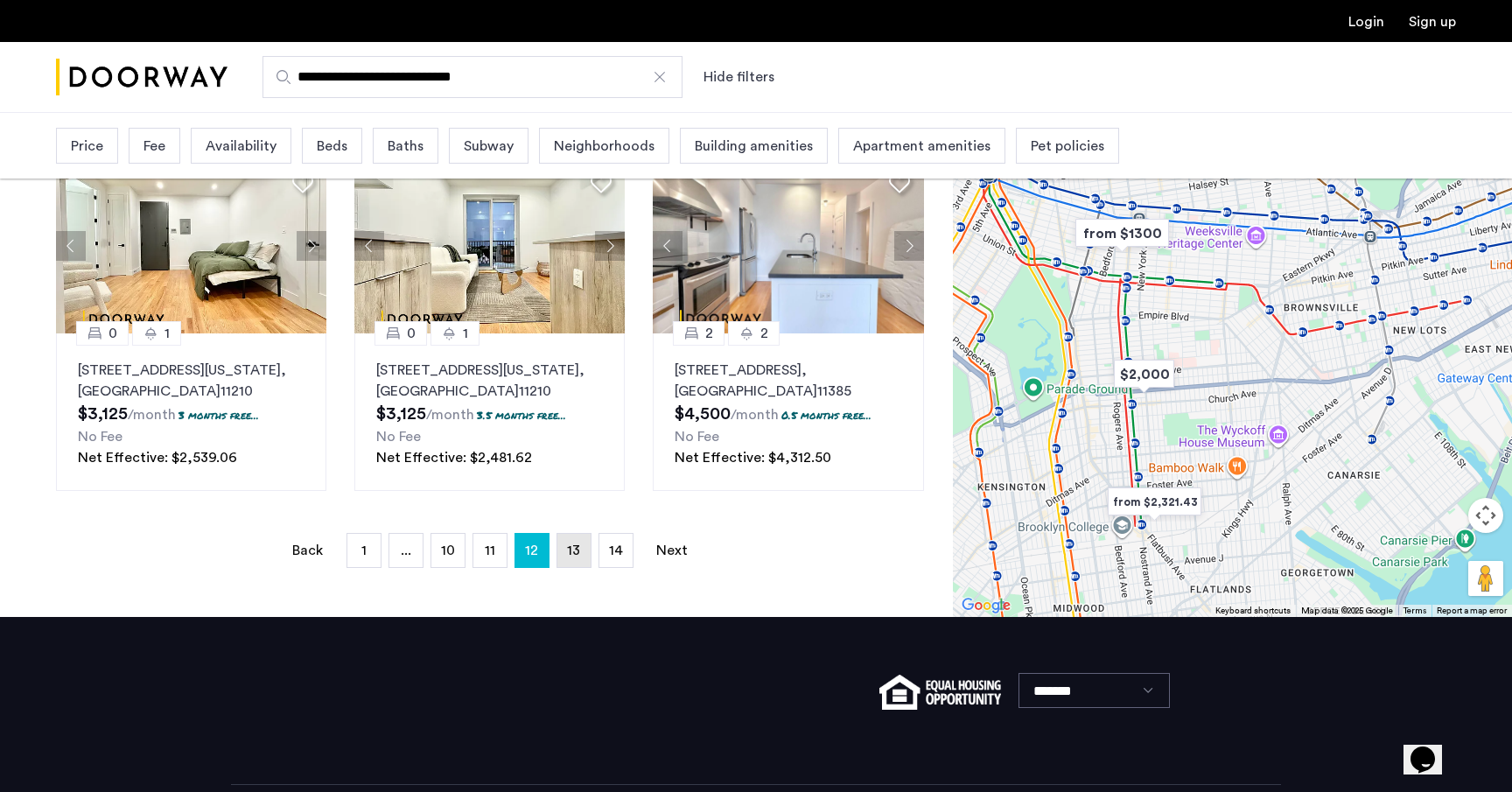
click at [563, 534] on link "page 13" at bounding box center [574, 550] width 34 height 34
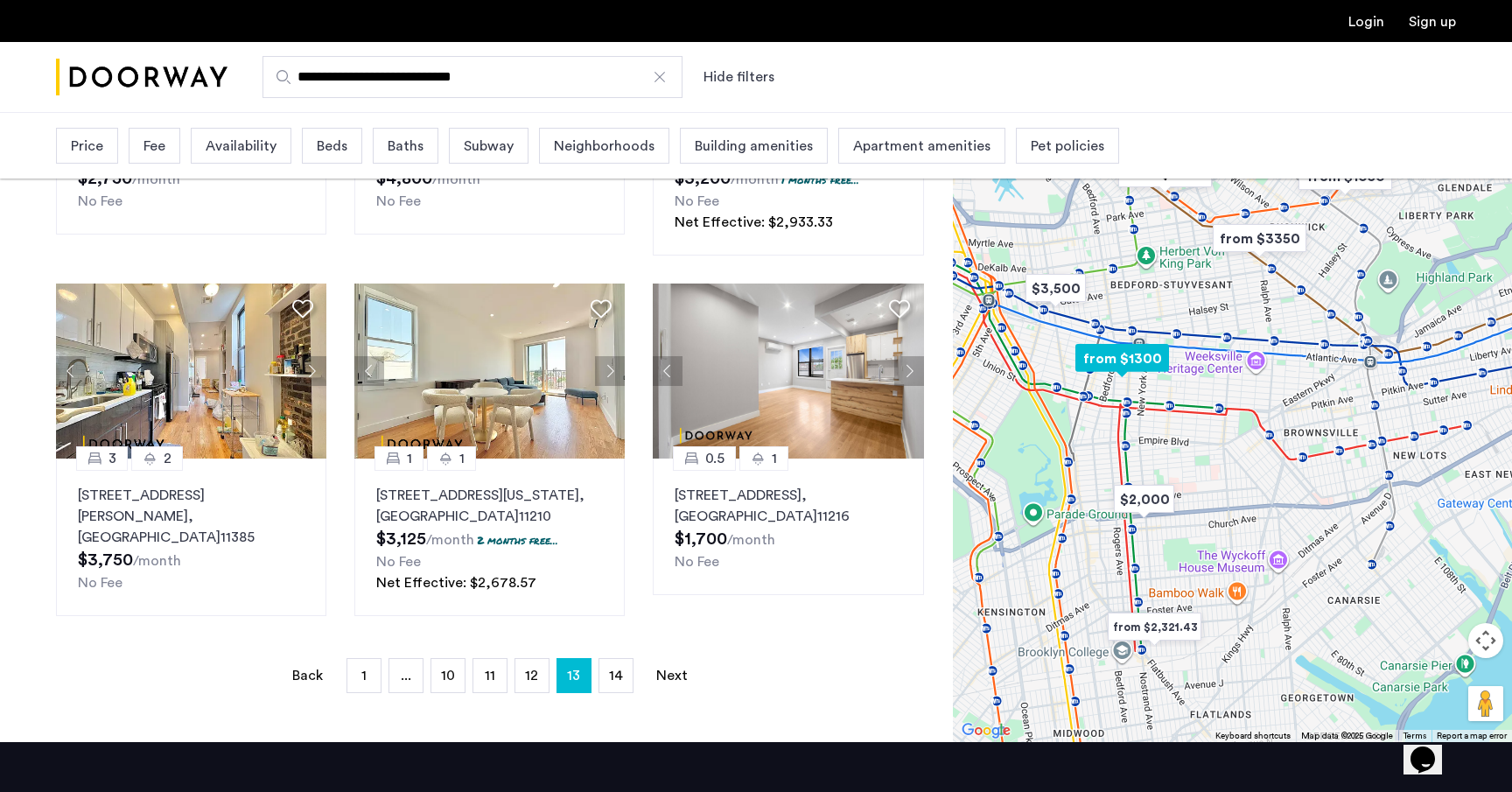
scroll to position [1098, 0]
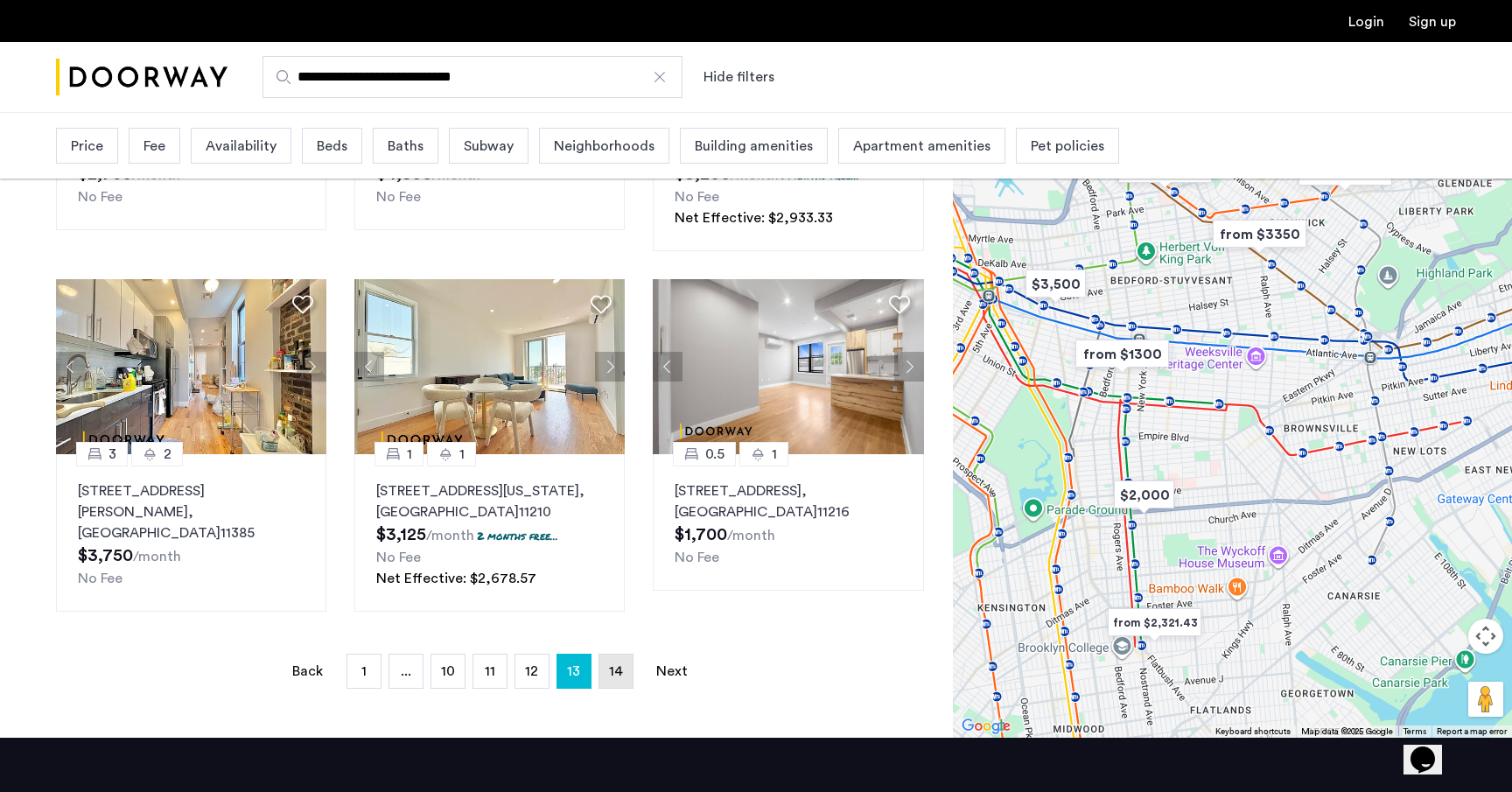
click at [618, 673] on span "14" at bounding box center [616, 670] width 14 height 14
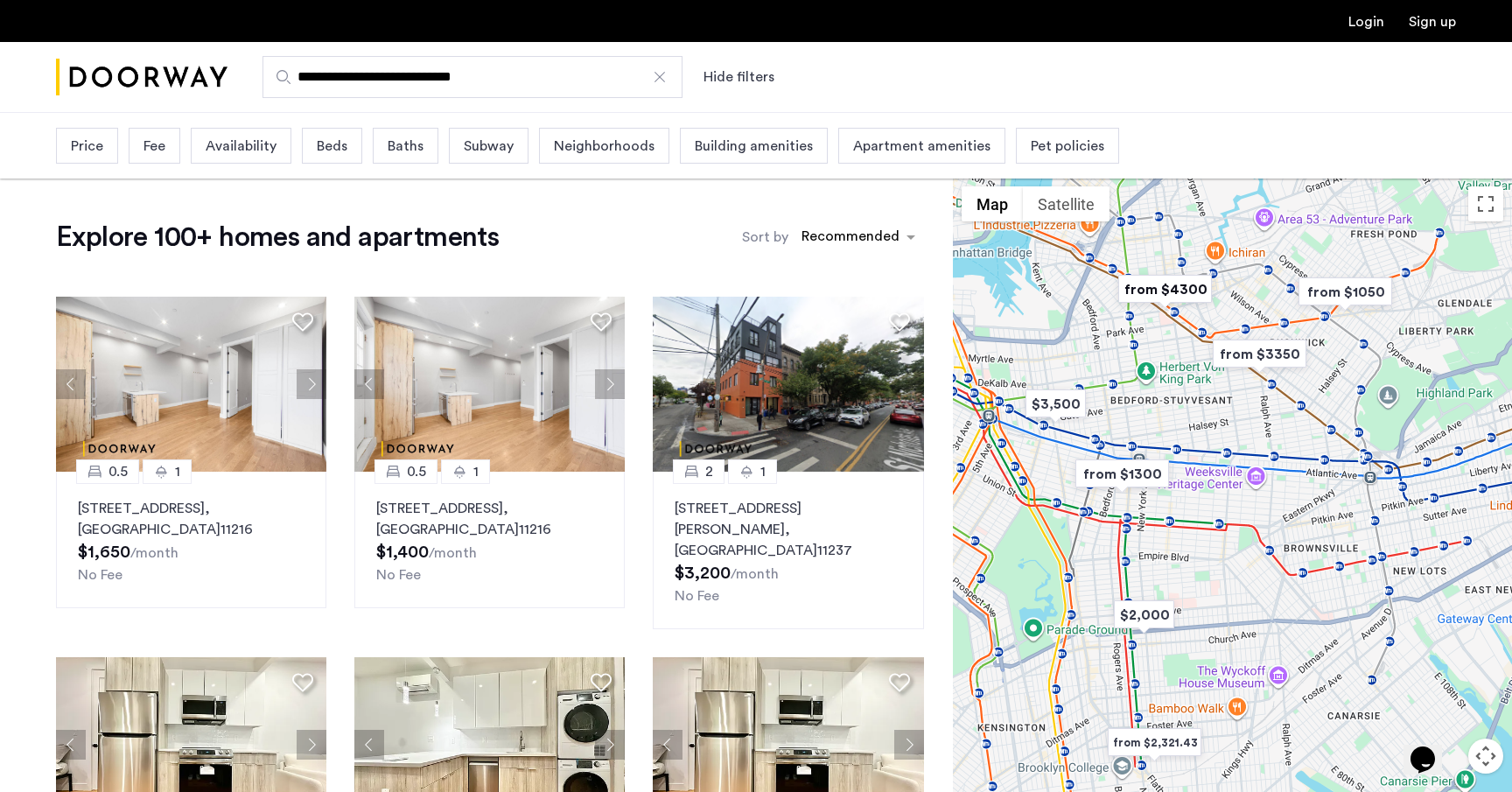
click at [663, 80] on div at bounding box center [659, 76] width 17 height 17
click at [663, 80] on input "**********" at bounding box center [473, 77] width 420 height 42
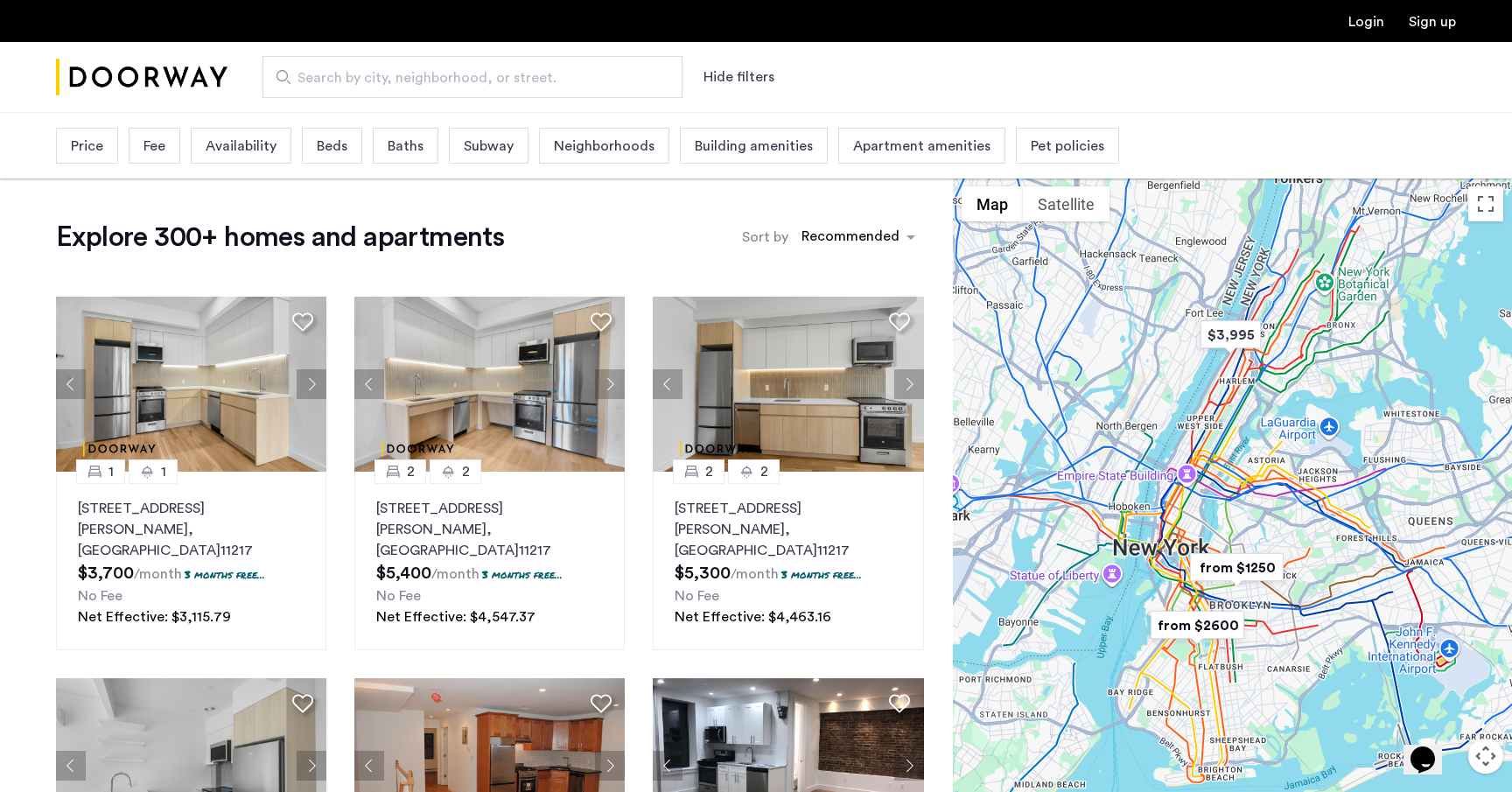
click at [139, 73] on img "Cazamio Logo" at bounding box center [142, 77] width 172 height 65
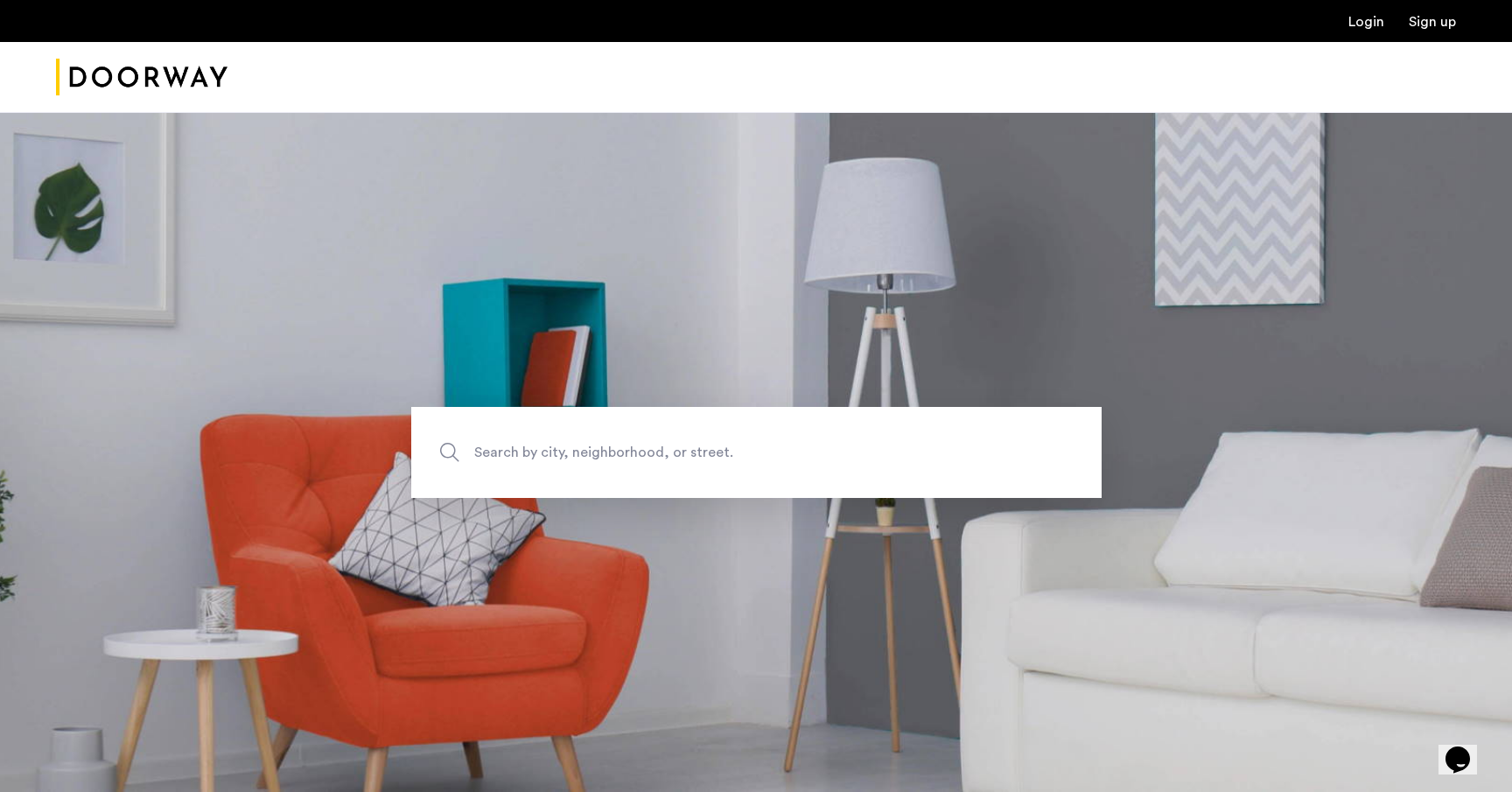
click at [155, 62] on img "Cazamio Logo" at bounding box center [142, 77] width 172 height 65
